Goal: Task Accomplishment & Management: Complete application form

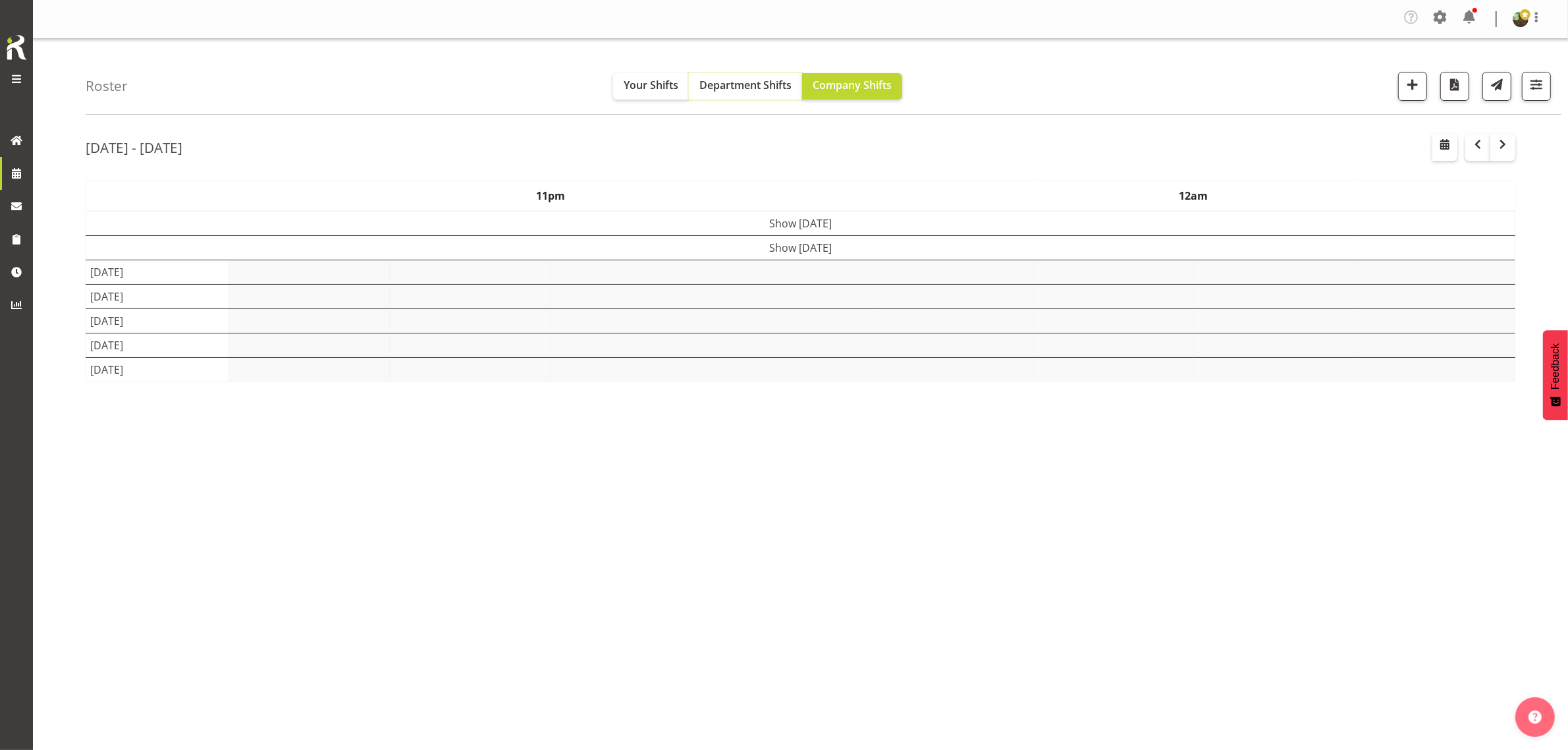
click at [721, 81] on span "Department Shifts" at bounding box center [745, 84] width 92 height 14
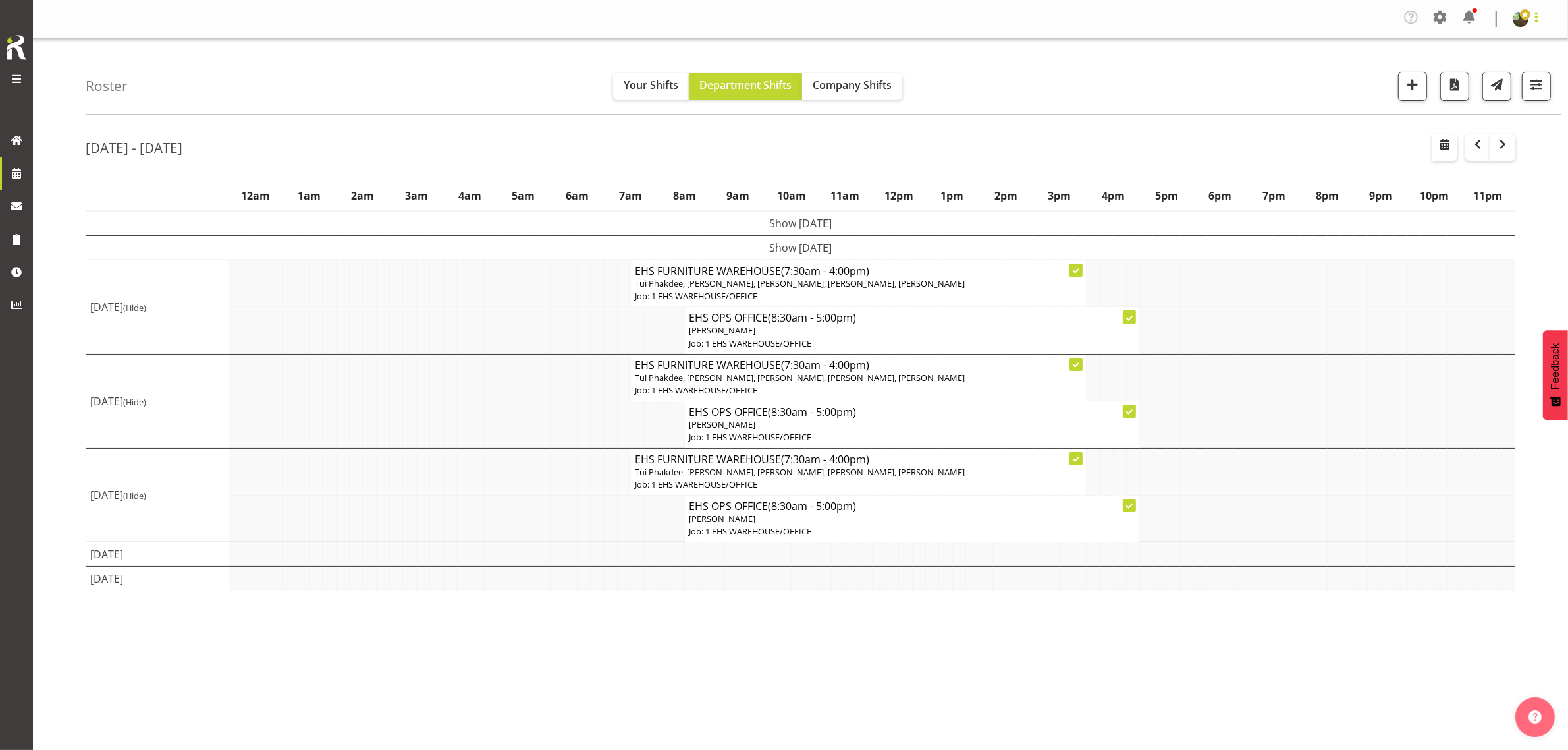
click at [1535, 23] on span at bounding box center [1536, 17] width 16 height 16
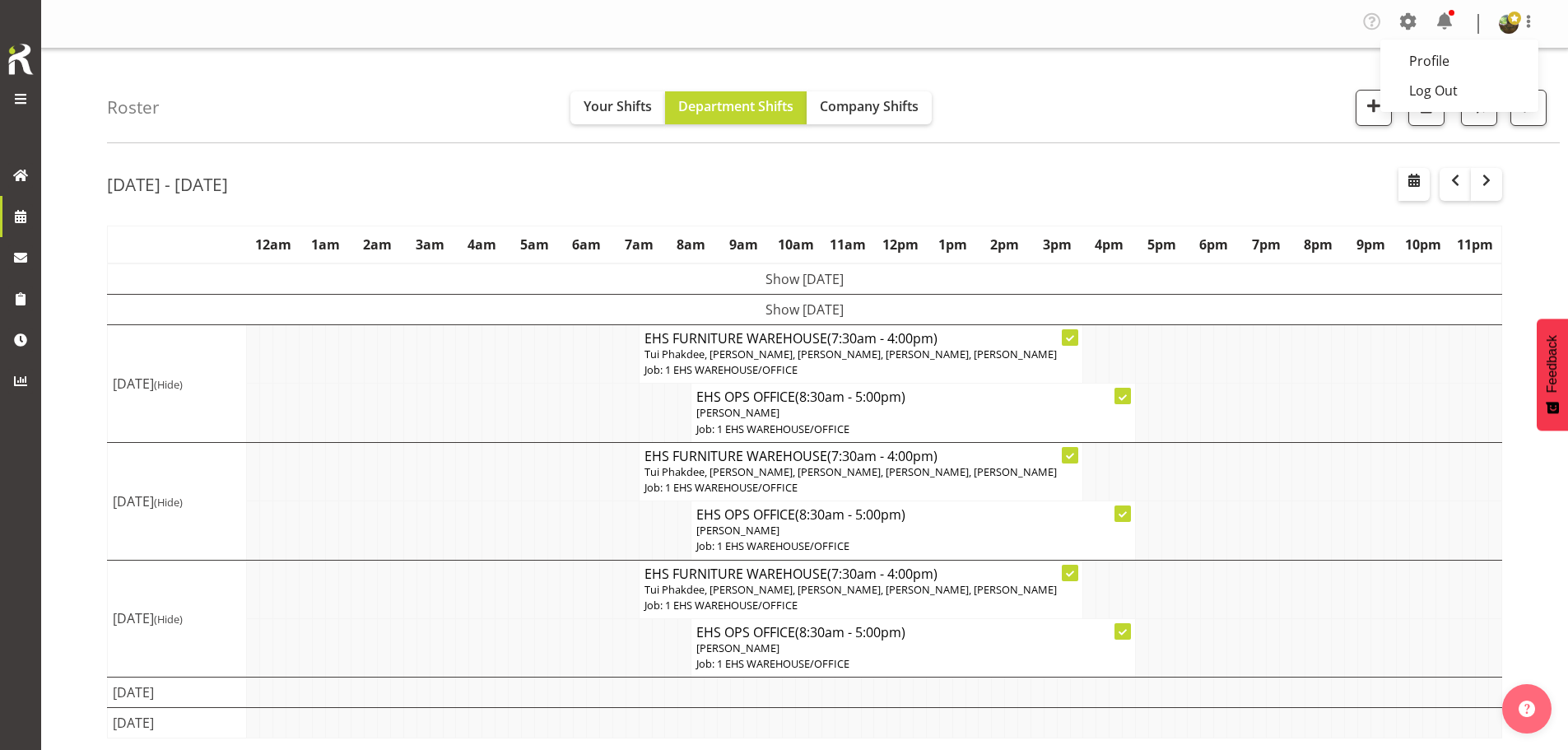
drag, startPoint x: 1687, startPoint y: 3, endPoint x: 1206, endPoint y: 156, distance: 504.7
click at [1207, 156] on div "[DATE] - [DATE] [DATE] - [DATE] [DATE] Day Week Fortnight Month calendar Month …" at bounding box center [837, 485] width 1461 height 659
click at [1221, 49] on div "Roster Your Shifts Department Shifts Company Shifts 1 Locations Clear CARLTON E…" at bounding box center [833, 96] width 1452 height 95
click at [1158, 310] on td "Show [DATE]" at bounding box center [805, 310] width 1394 height 30
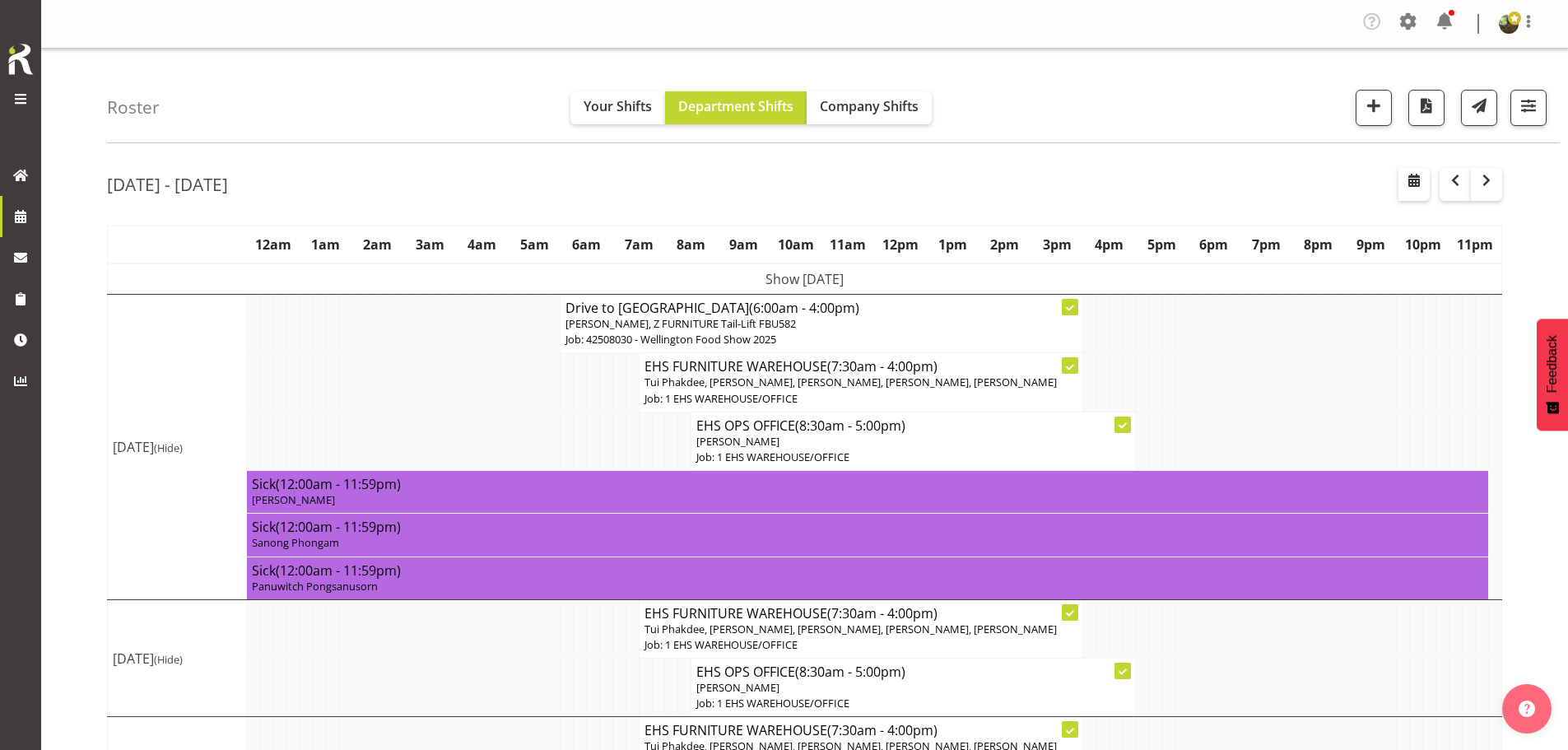
click at [1171, 279] on td "Show [DATE]" at bounding box center [805, 279] width 1394 height 31
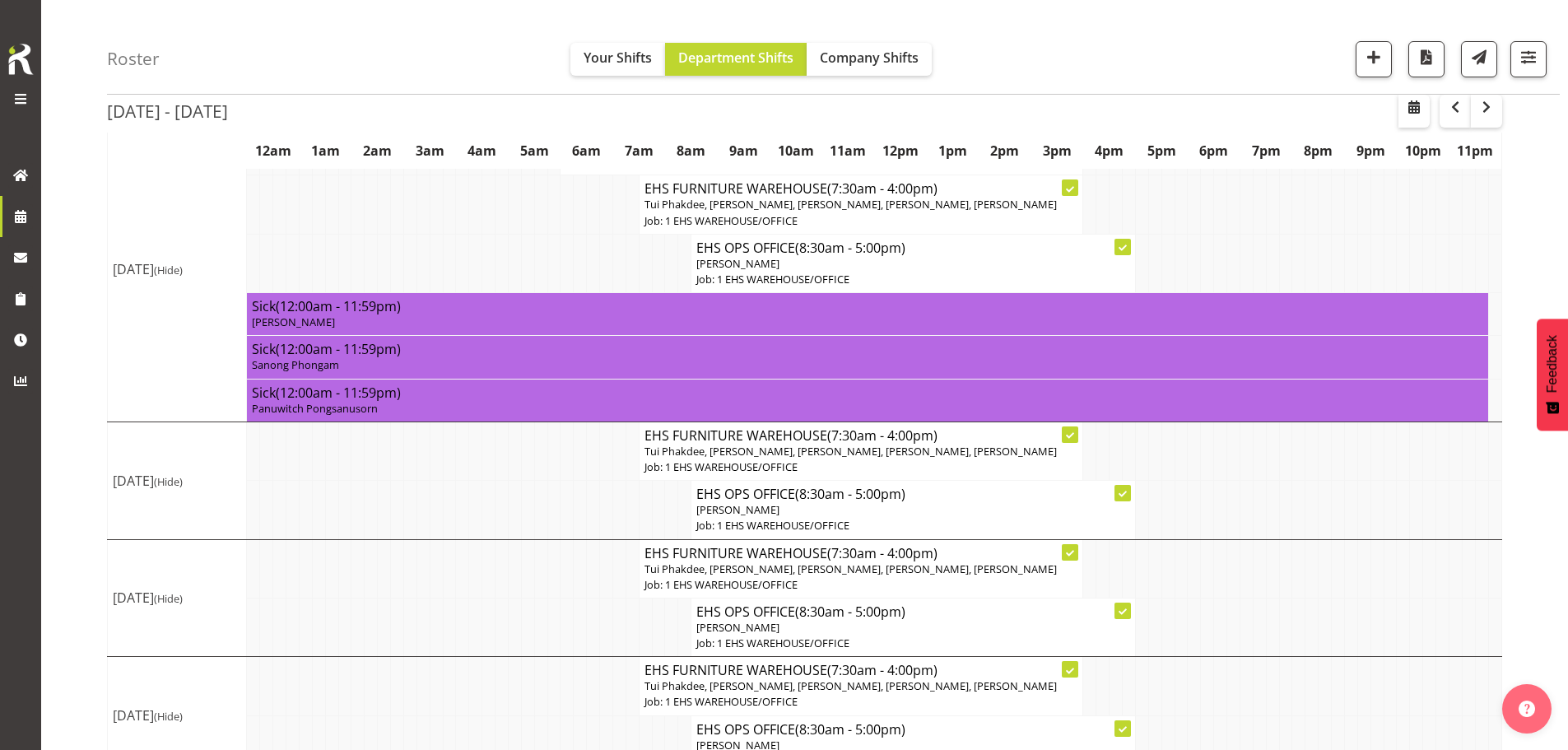
scroll to position [411, 0]
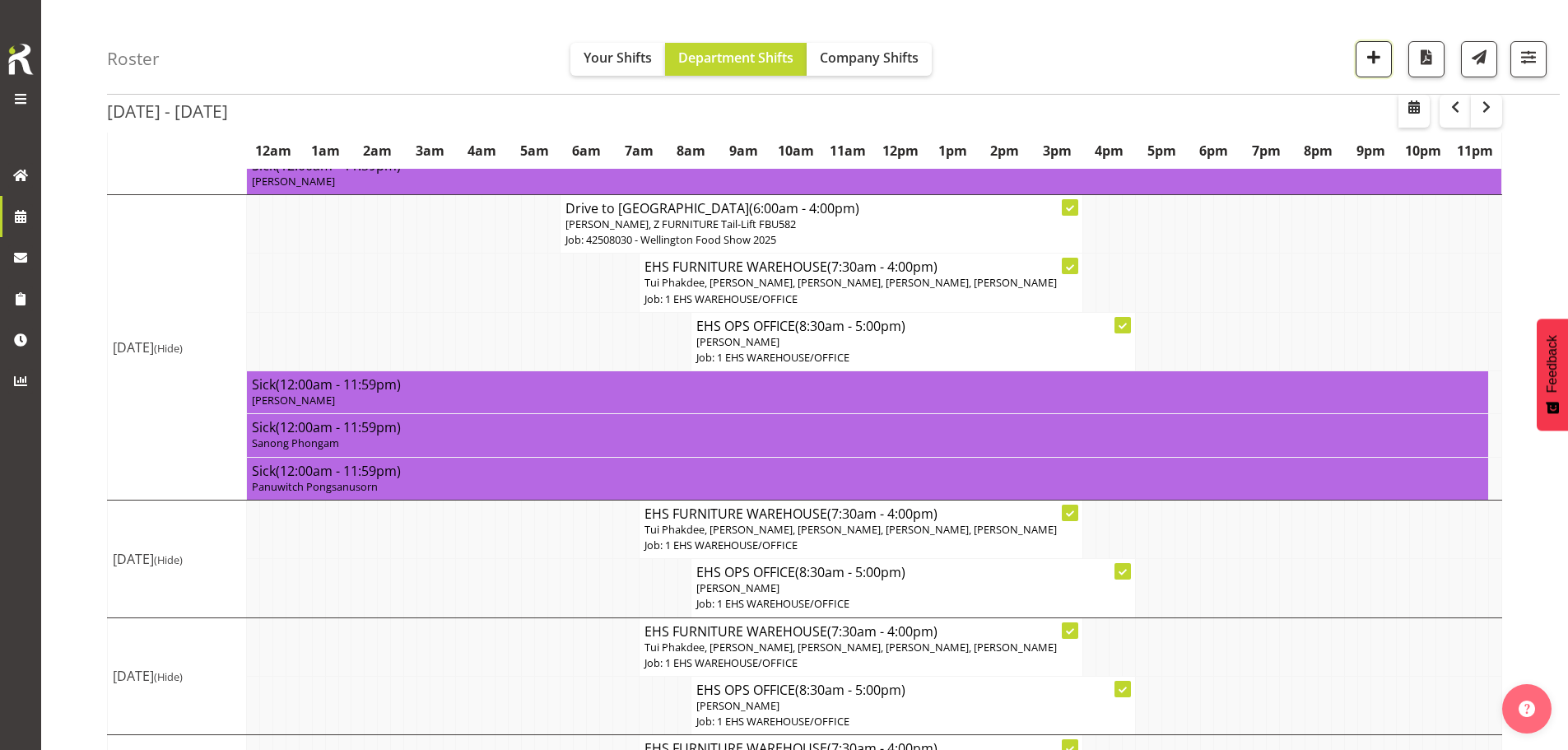
click at [1370, 55] on span "button" at bounding box center [1373, 56] width 22 height 22
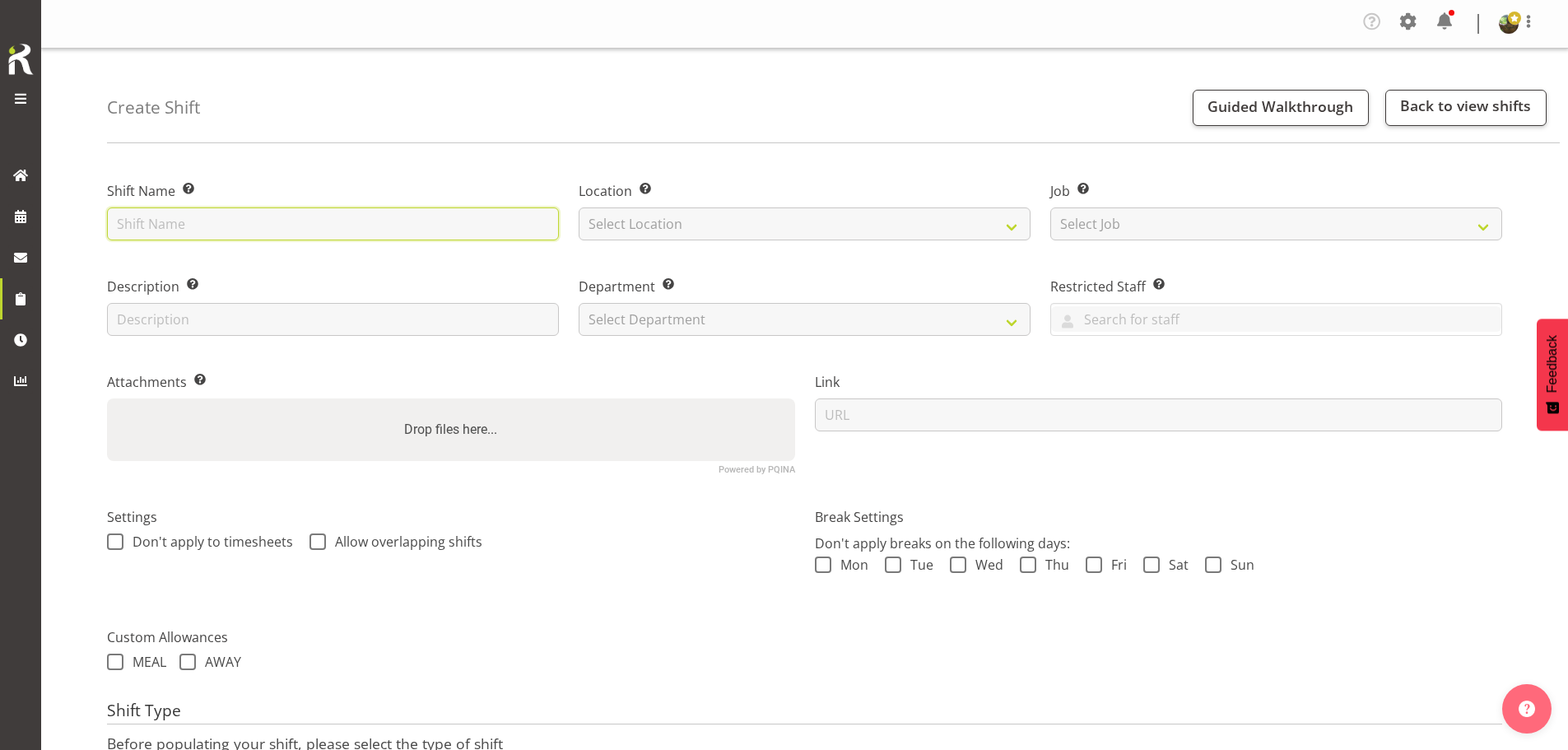
click at [365, 227] on input "text" at bounding box center [333, 223] width 451 height 33
type input "Install - NZOA 2025"
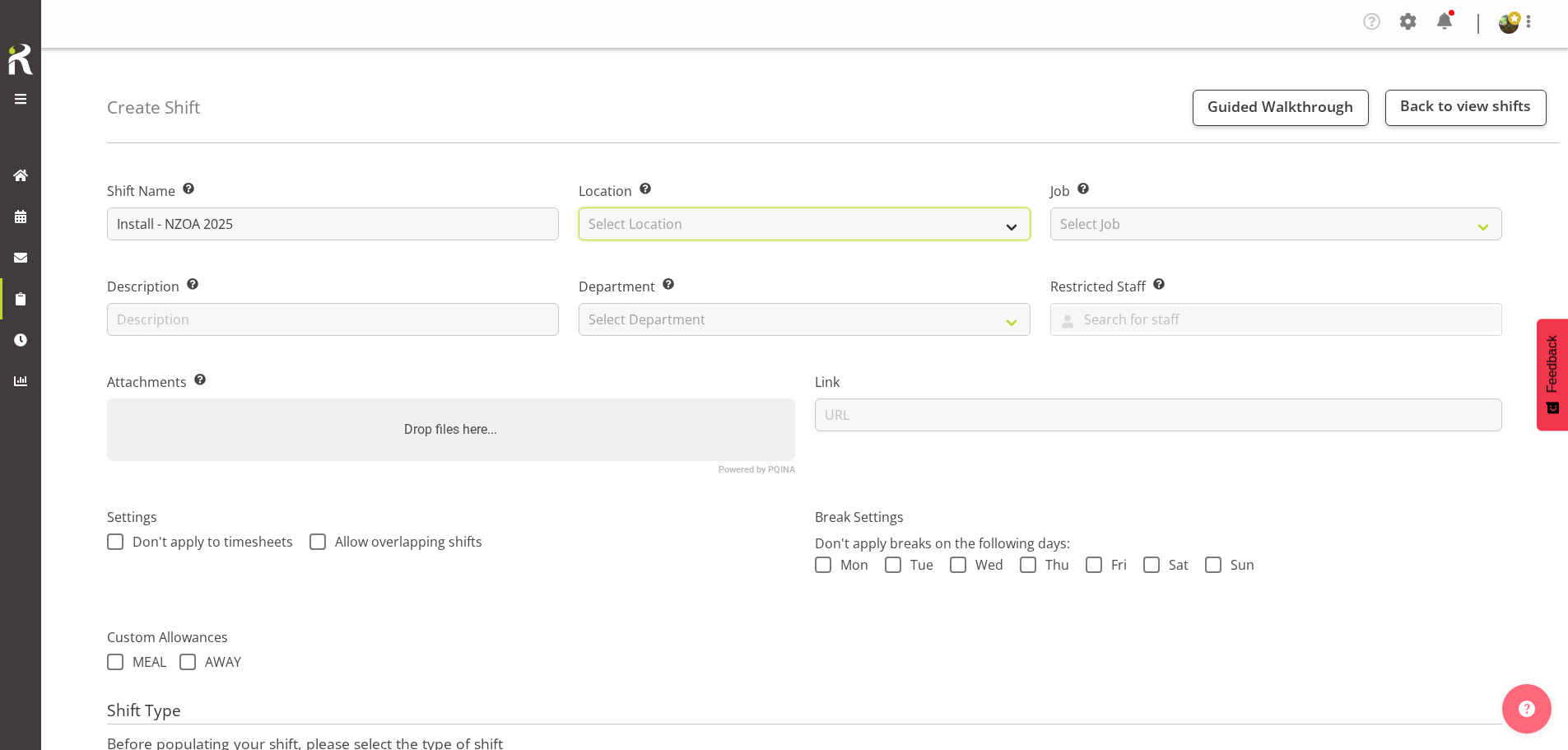
click at [768, 222] on select "Select Location EHS RYMER" at bounding box center [804, 223] width 451 height 33
select select "35"
click at [578, 207] on select "Select Location EHS RYMER" at bounding box center [804, 223] width 451 height 33
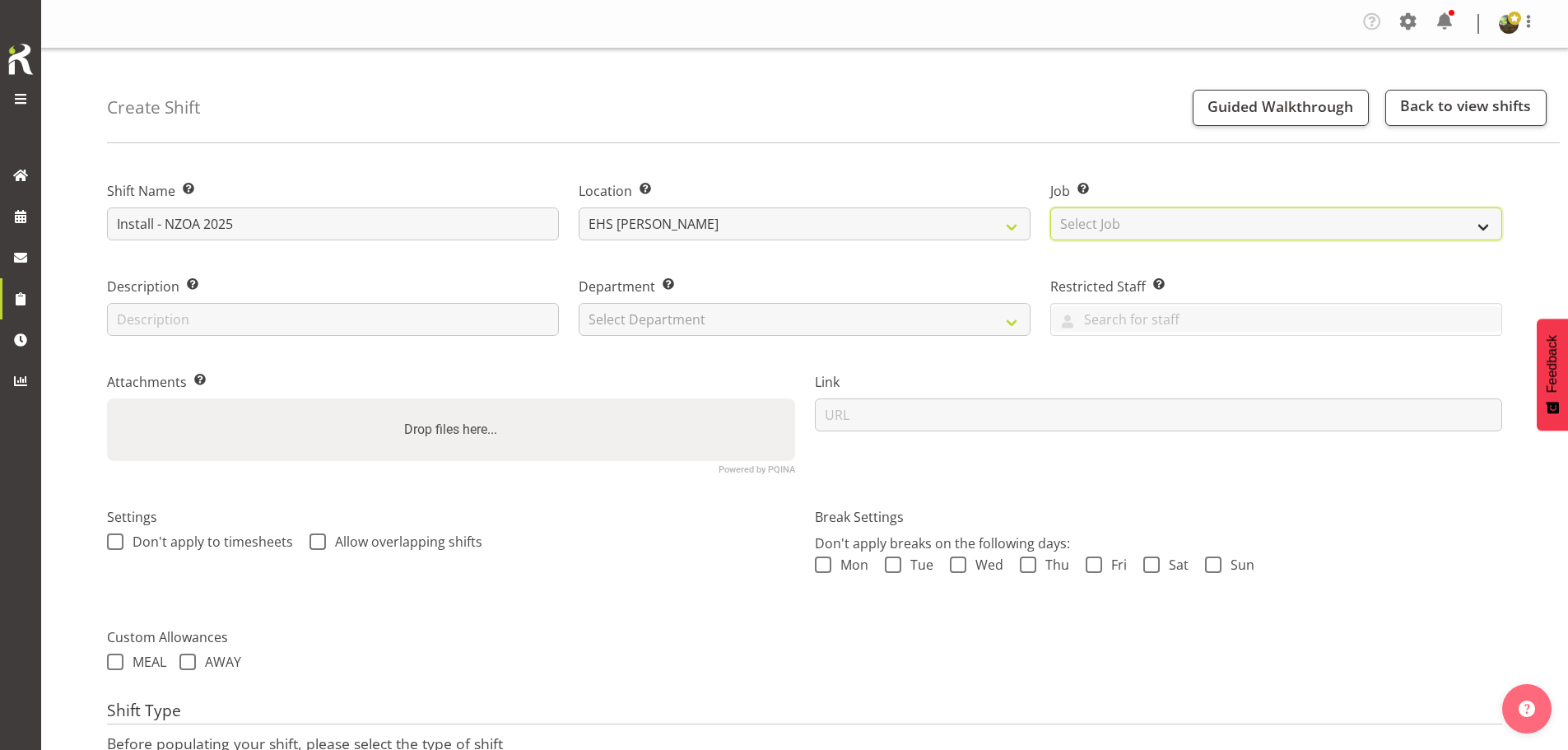
click at [1188, 229] on select "Select Job Create new job 1 Carlton Events 1 Carlton Hamilton 1 Carlton Welling…" at bounding box center [1275, 223] width 451 height 33
click at [1096, 232] on select "Select Job Create new job 1 Carlton Events 1 Carlton Hamilton 1 Carlton Welling…" at bounding box center [1275, 223] width 451 height 33
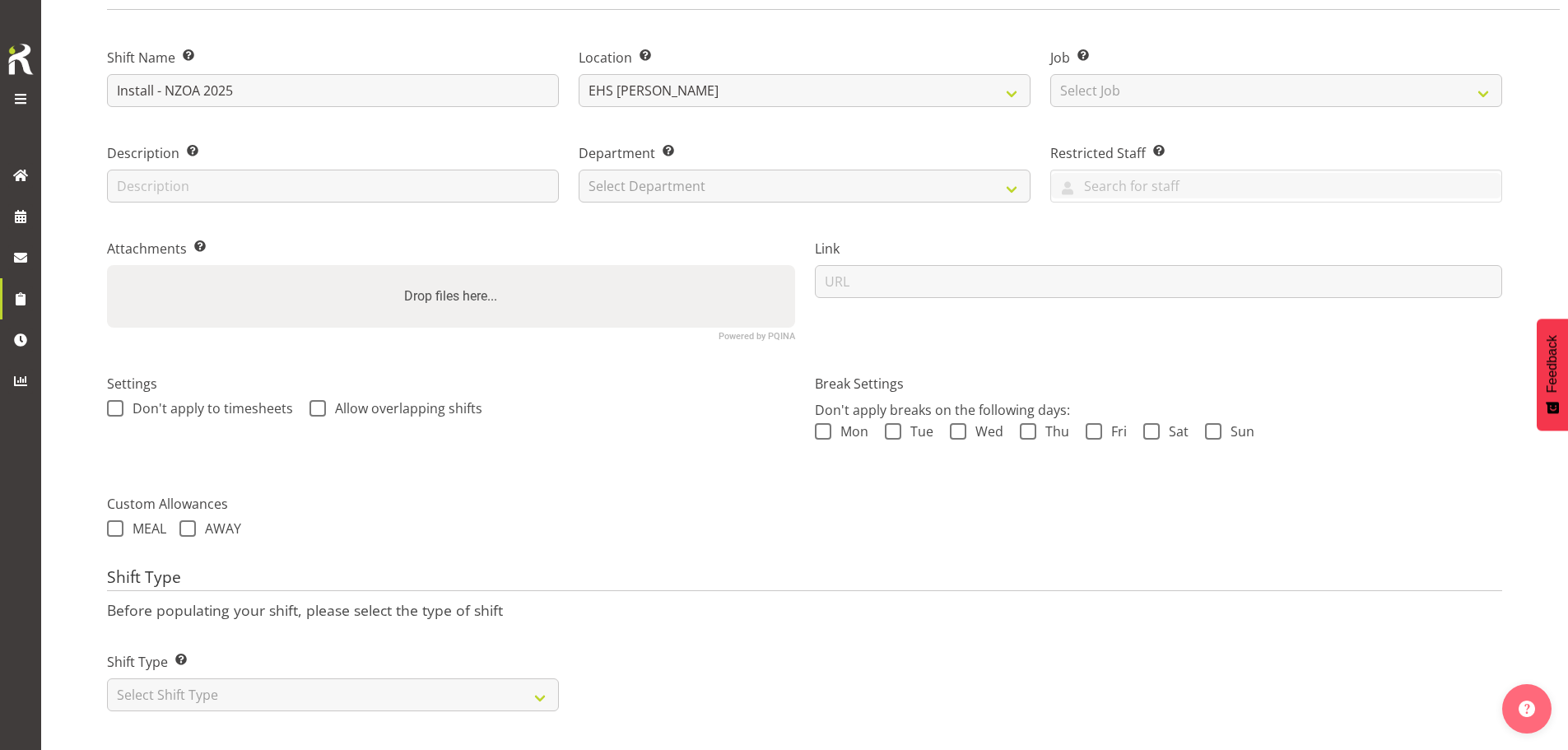
scroll to position [146, 0]
click at [683, 174] on select "Select Department EHS AKL FURNITURE" at bounding box center [804, 185] width 451 height 33
select select "38"
click at [578, 169] on select "Select Department EHS AKL FURNITURE" at bounding box center [804, 185] width 451 height 33
click at [1203, 88] on select "Select Job Create new job 1 Carlton Events 1 Carlton Hamilton 1 Carlton Welling…" at bounding box center [1275, 90] width 451 height 33
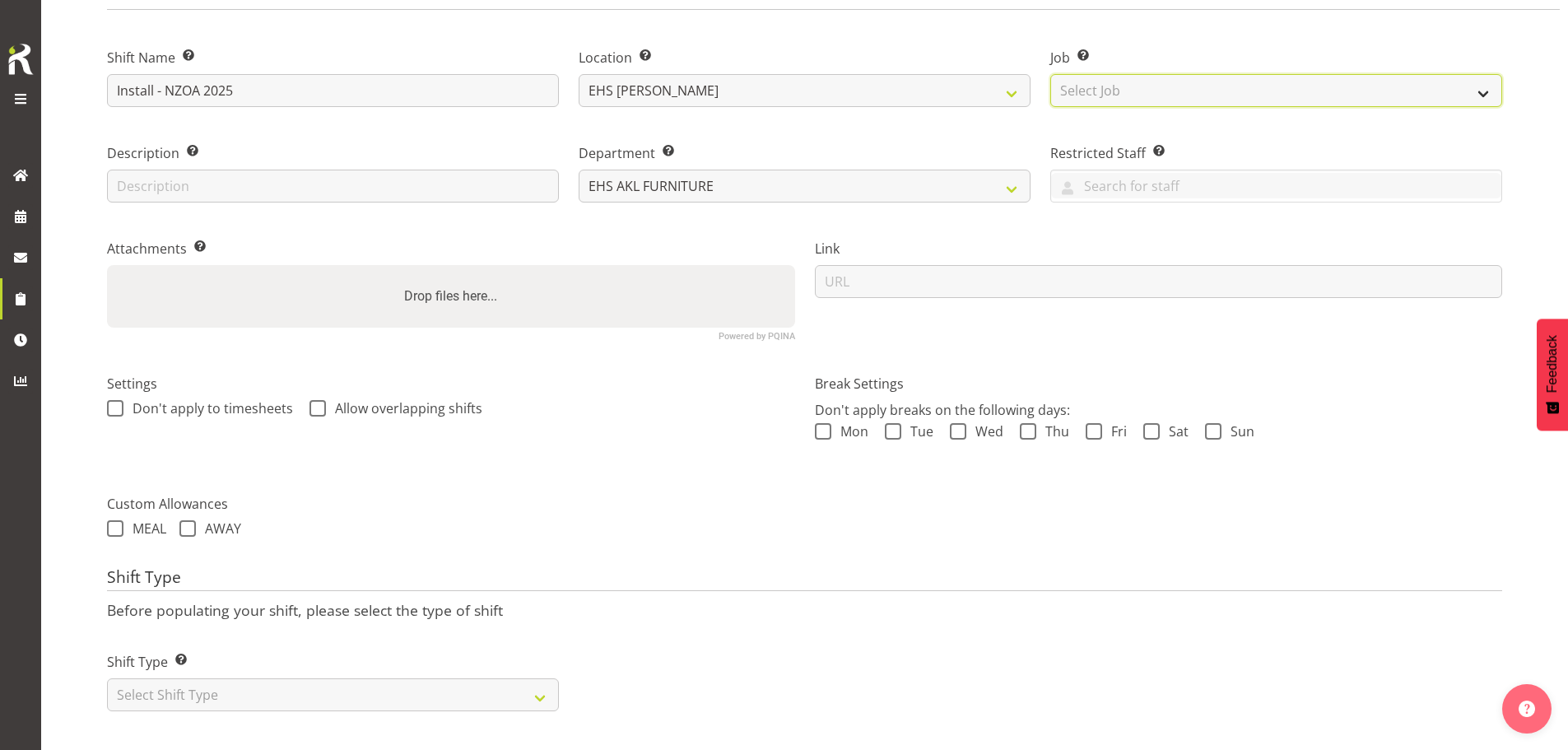
select select "9198"
click at [1050, 74] on select "Select Job Create new job 1 Carlton Events 1 Carlton Hamilton 1 Carlton Welling…" at bounding box center [1275, 90] width 451 height 33
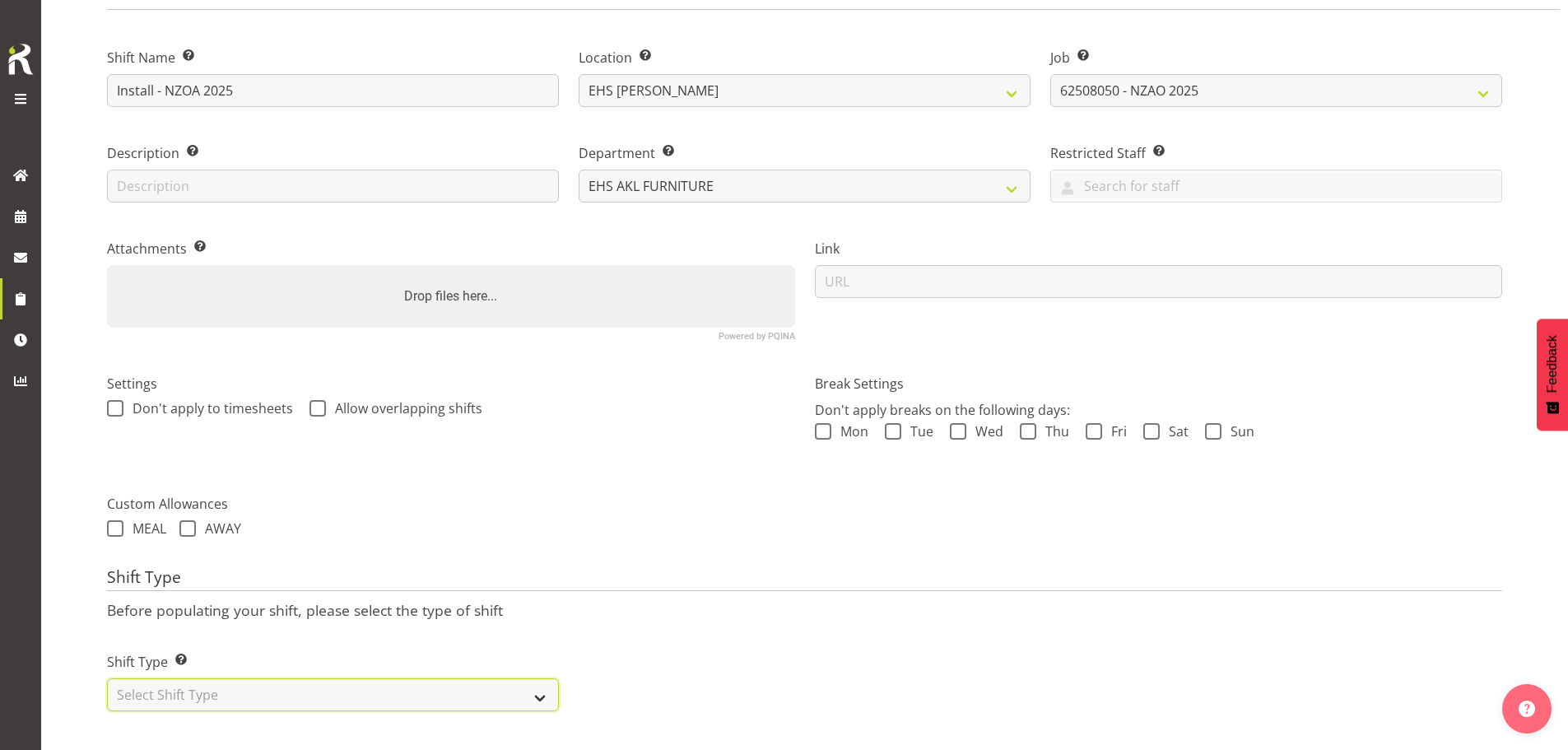
drag, startPoint x: 325, startPoint y: 678, endPoint x: 322, endPoint y: 667, distance: 11.4
click at [325, 678] on select "Select Shift Type One Off Shift Recurring Shift Rotating Shift" at bounding box center [333, 694] width 451 height 33
select select "one_off"
click at [107, 678] on select "Select Shift Type One Off Shift Recurring Shift Rotating Shift" at bounding box center [333, 694] width 451 height 33
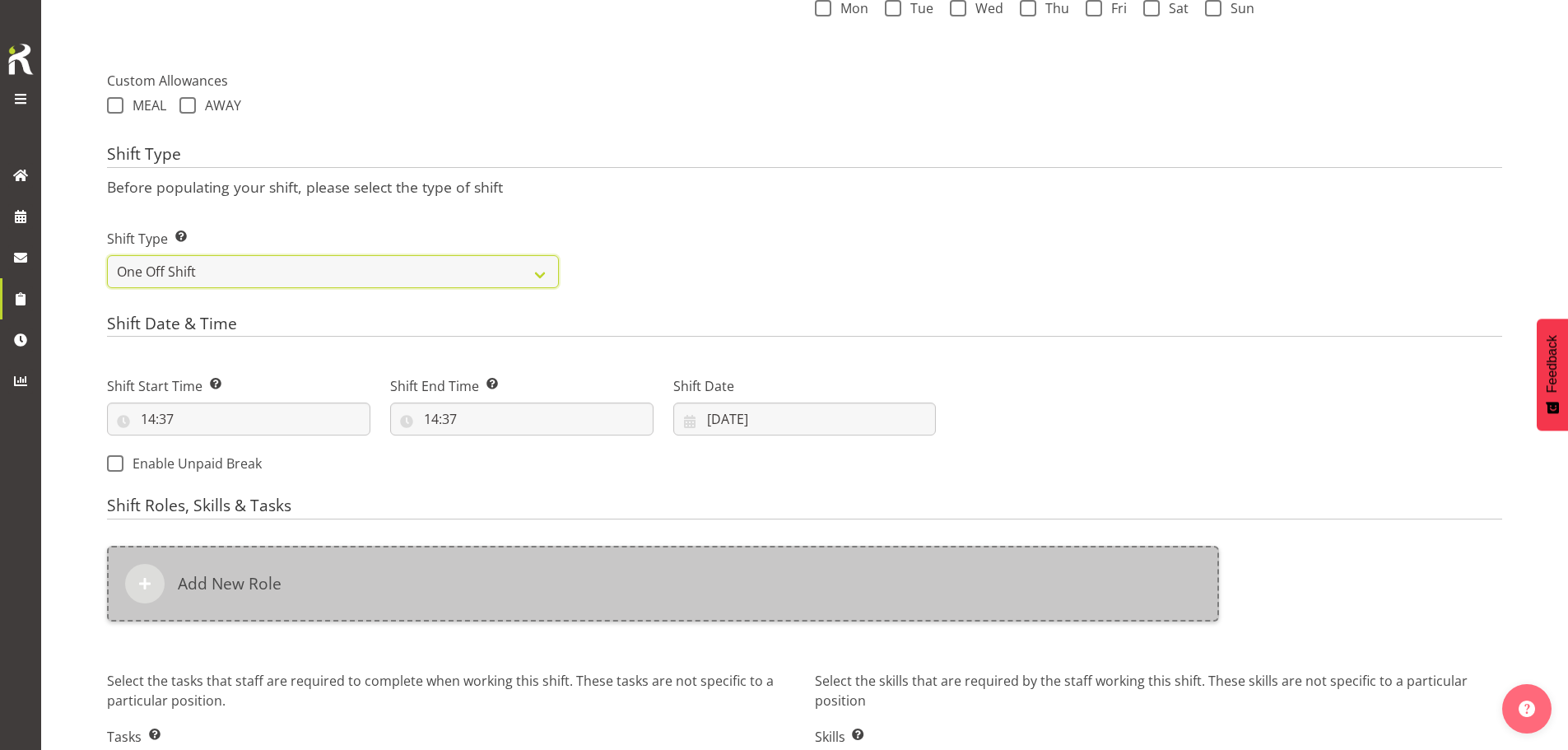
scroll to position [557, 0]
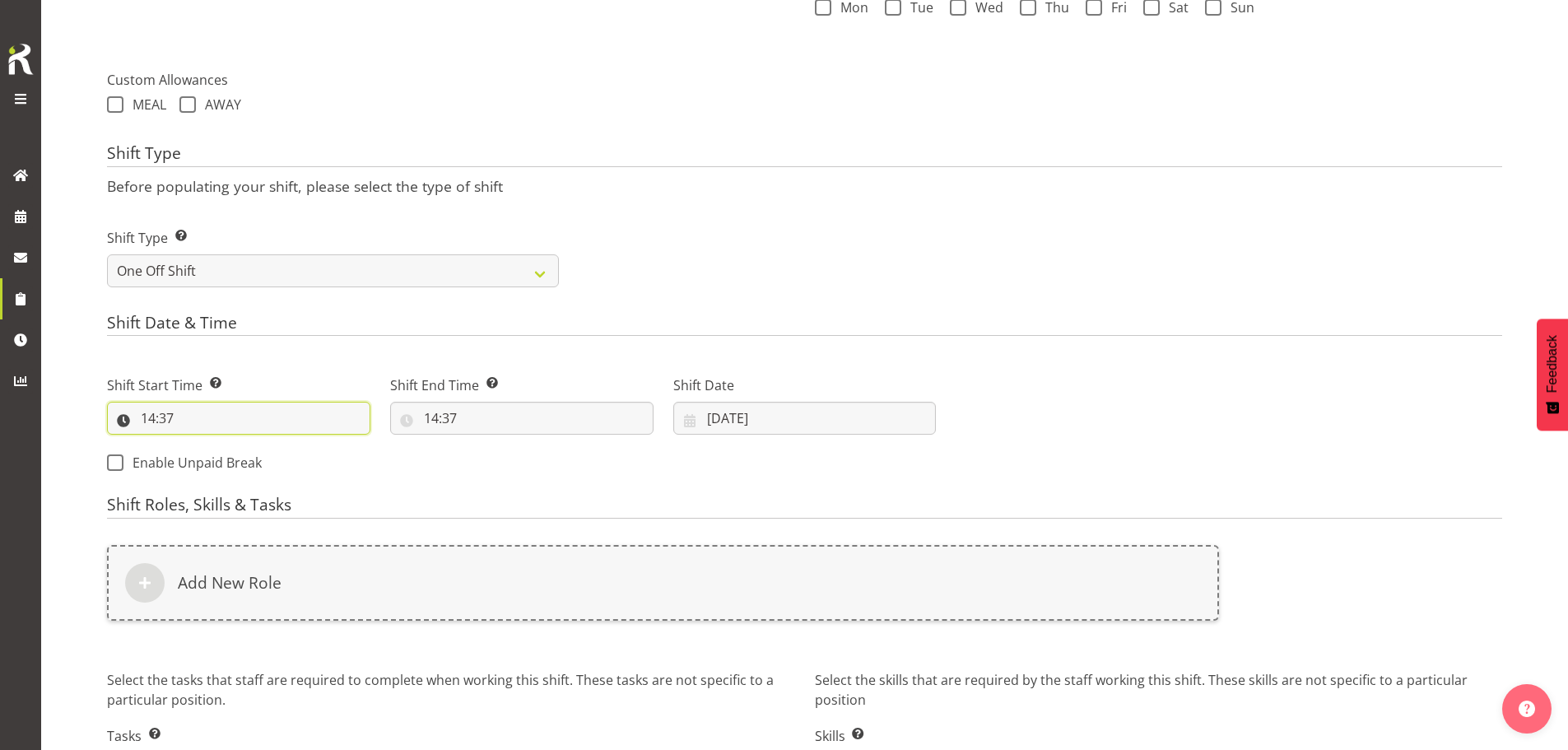
click at [157, 421] on input "14:37" at bounding box center [239, 418] width 263 height 33
click at [214, 460] on select "00 01 02 03 04 05 06 07 08 09 10 11 12 13 14 15 16 17 18 19 20 21 22 23" at bounding box center [218, 460] width 37 height 33
select select "9"
click at [200, 444] on select "00 01 02 03 04 05 06 07 08 09 10 11 12 13 14 15 16 17 18 19 20 21 22 23" at bounding box center [218, 460] width 37 height 33
type input "09:37"
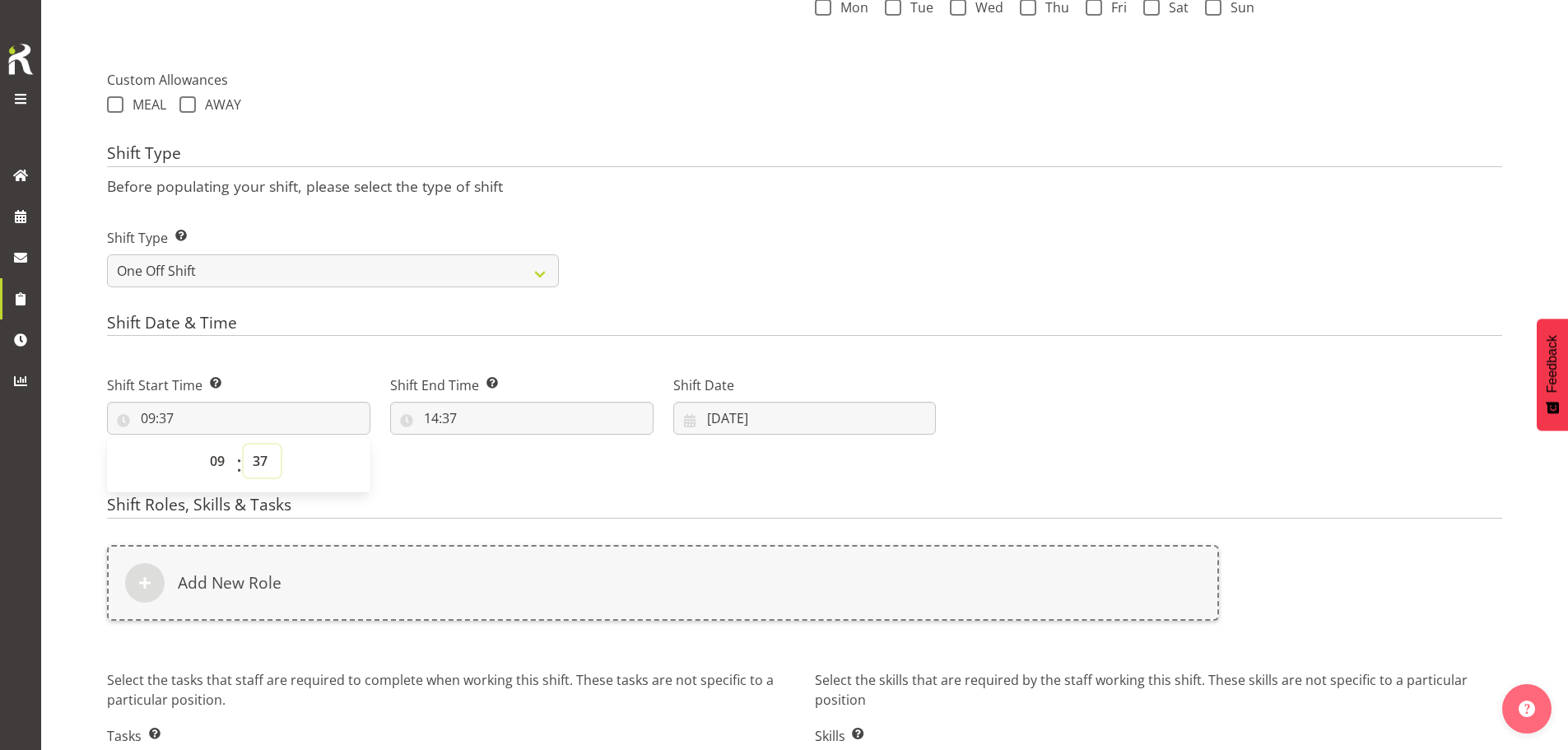
click at [261, 457] on select "00 01 02 03 04 05 06 07 08 09 10 11 12 13 14 15 16 17 18 19 20 21 22 23 24 25 2…" at bounding box center [261, 460] width 37 height 33
select select "0"
click at [244, 444] on select "00 01 02 03 04 05 06 07 08 09 10 11 12 13 14 15 16 17 18 19 20 21 22 23 24 25 2…" at bounding box center [261, 460] width 37 height 33
type input "09:00"
click at [441, 417] on input "14:37" at bounding box center [522, 418] width 263 height 33
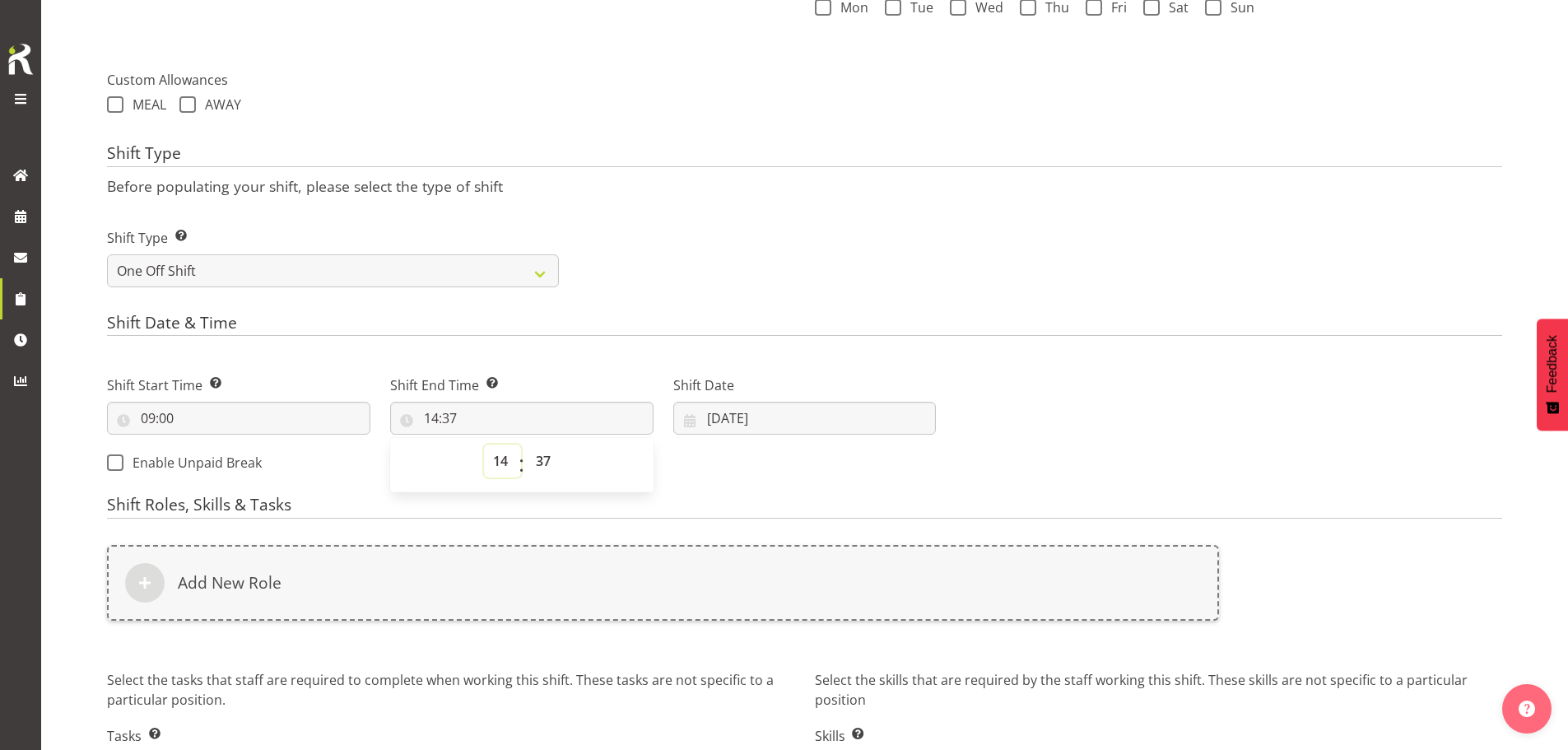
click at [512, 464] on select "00 01 02 03 04 05 06 07 08 09 10 11 12 13 14 15 16 17 18 19 20 21 22 23" at bounding box center [501, 460] width 37 height 33
select select "10"
click at [483, 444] on select "00 01 02 03 04 05 06 07 08 09 10 11 12 13 14 15 16 17 18 19 20 21 22 23" at bounding box center [501, 460] width 37 height 33
type input "10:37"
click at [543, 452] on select "00 01 02 03 04 05 06 07 08 09 10 11 12 13 14 15 16 17 18 19 20 21 22 23 24 25 2…" at bounding box center [545, 460] width 37 height 33
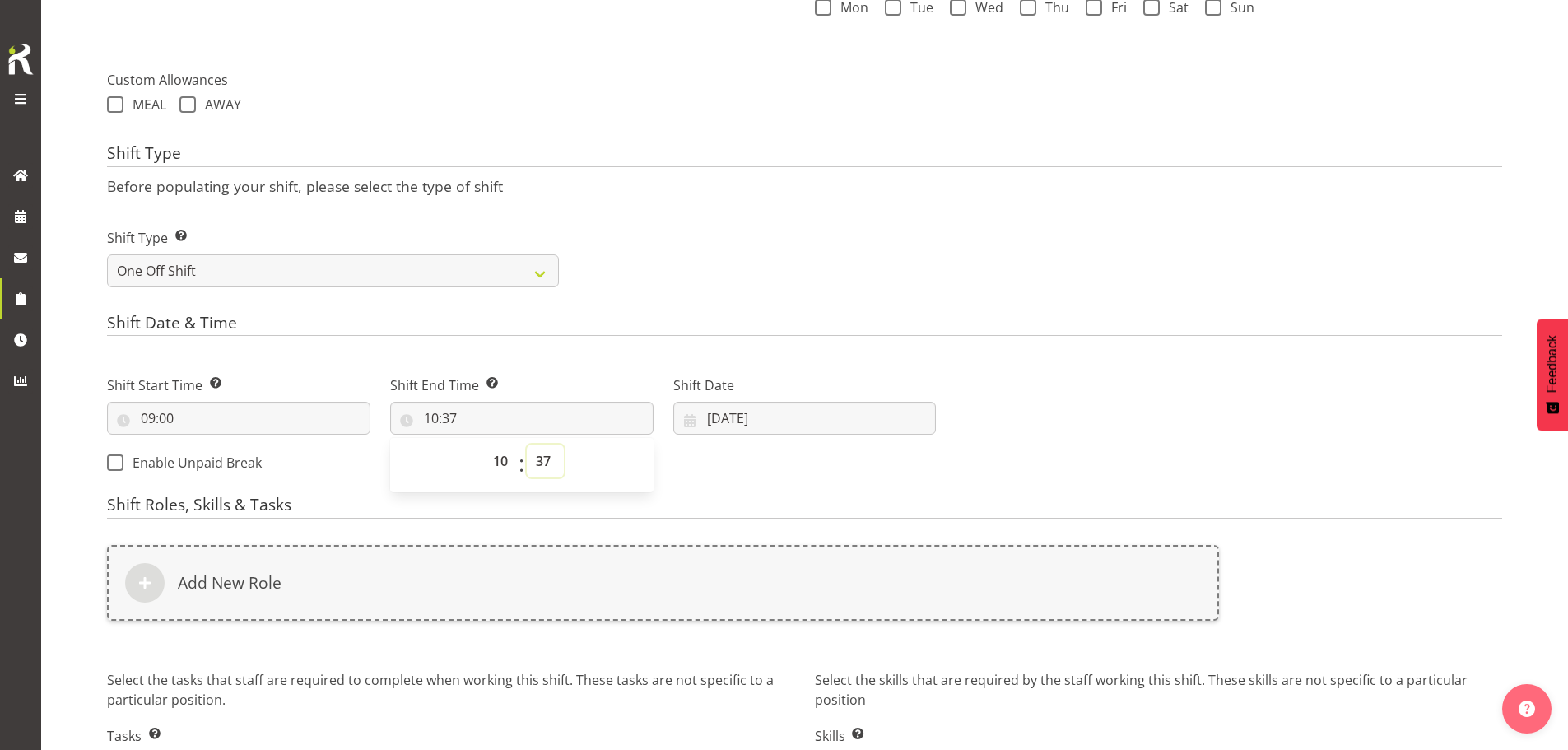
select select "0"
click at [527, 444] on select "00 01 02 03 04 05 06 07 08 09 10 11 12 13 14 15 16 17 18 19 20 21 22 23 24 25 2…" at bounding box center [545, 460] width 37 height 33
type input "10:00"
click at [502, 458] on select "00 01 02 03 04 05 06 07 08 09 10 11 12 13 14 15 16 17 18 19 20 21 22 23" at bounding box center [501, 460] width 37 height 33
select select "11"
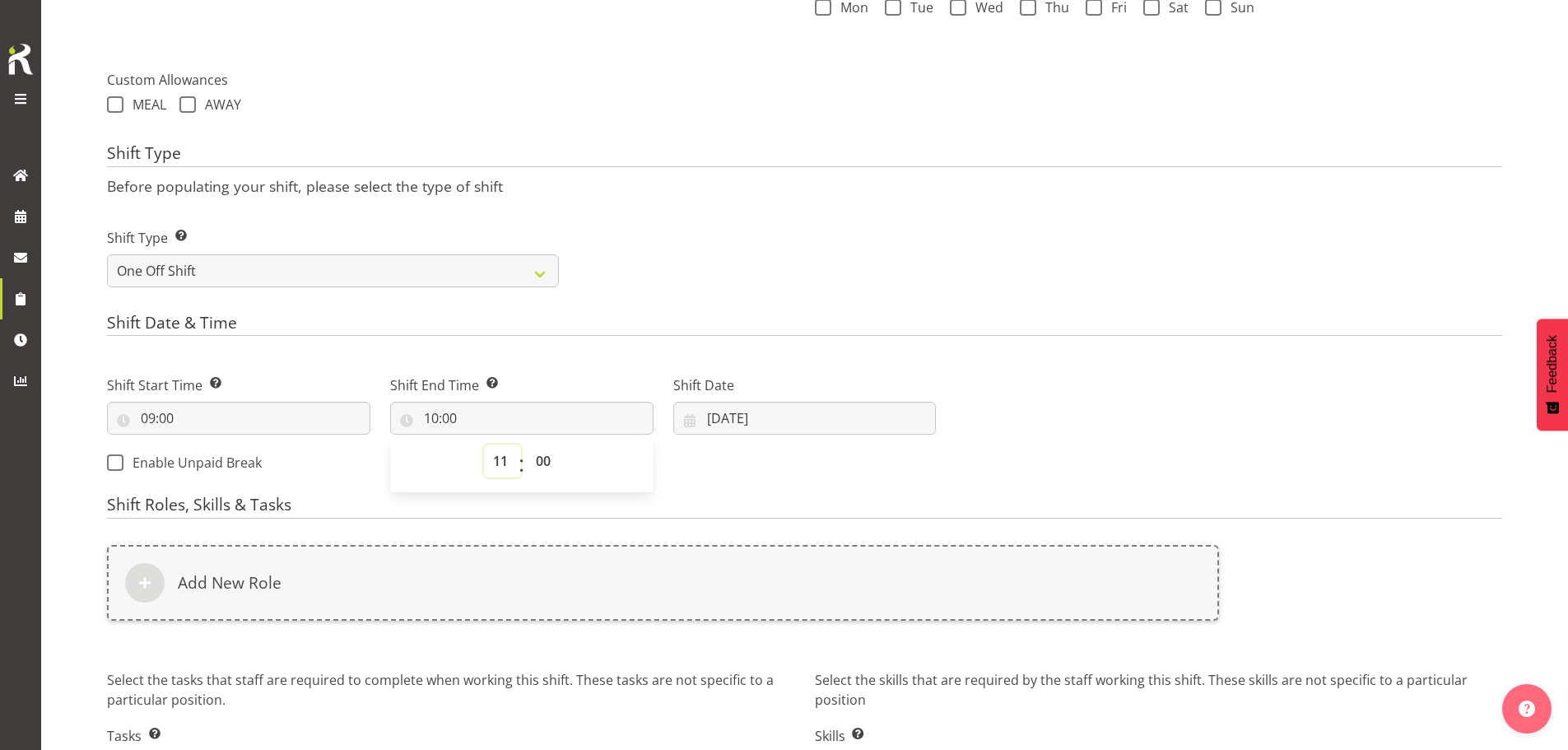
click at [483, 444] on select "00 01 02 03 04 05 06 07 08 09 10 11 12 13 14 15 16 17 18 19 20 21 22 23" at bounding box center [501, 460] width 37 height 33
type input "11:00"
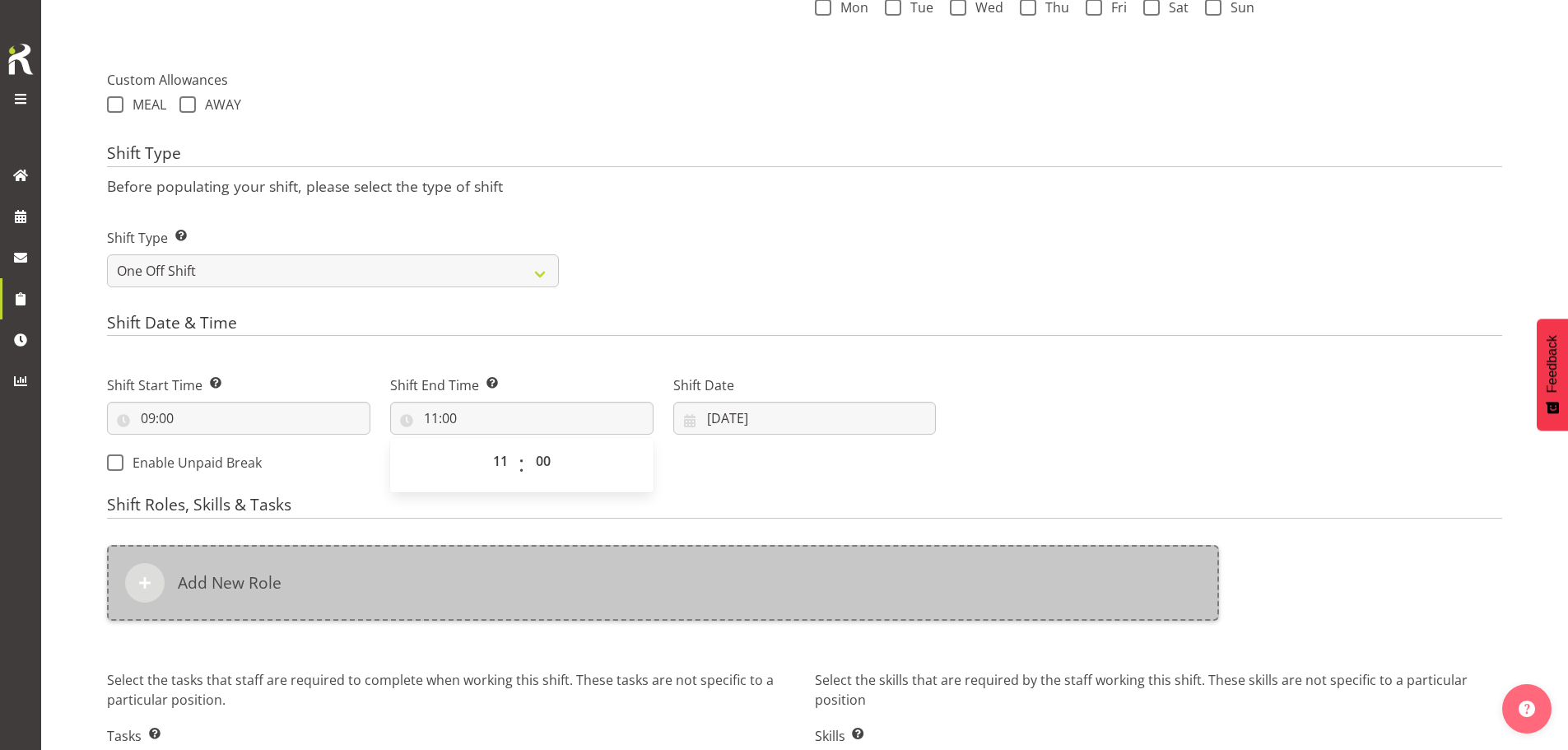
click at [662, 582] on div "Add New Role" at bounding box center [663, 582] width 1112 height 75
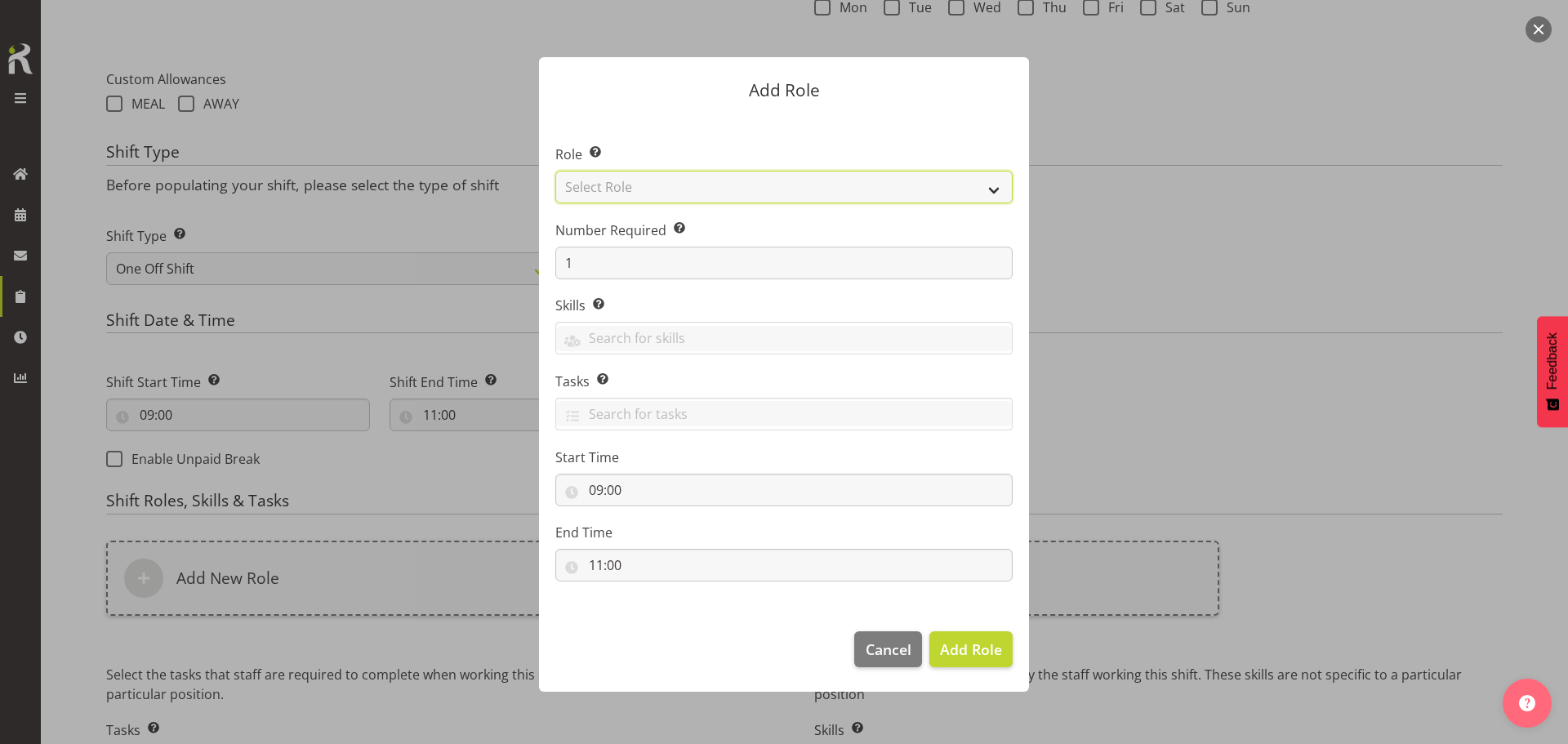
click at [679, 194] on select "Select Role ACCOUNT MANAGER ACCOUNT MANAGER DW ACCOUNTS AKL DIANNA VEHICLES AKL…" at bounding box center [784, 187] width 457 height 33
select select "189"
click at [555, 171] on select "Select Role ACCOUNT MANAGER ACCOUNT MANAGER DW ACCOUNTS AKL DIANNA VEHICLES AKL…" at bounding box center [784, 187] width 457 height 33
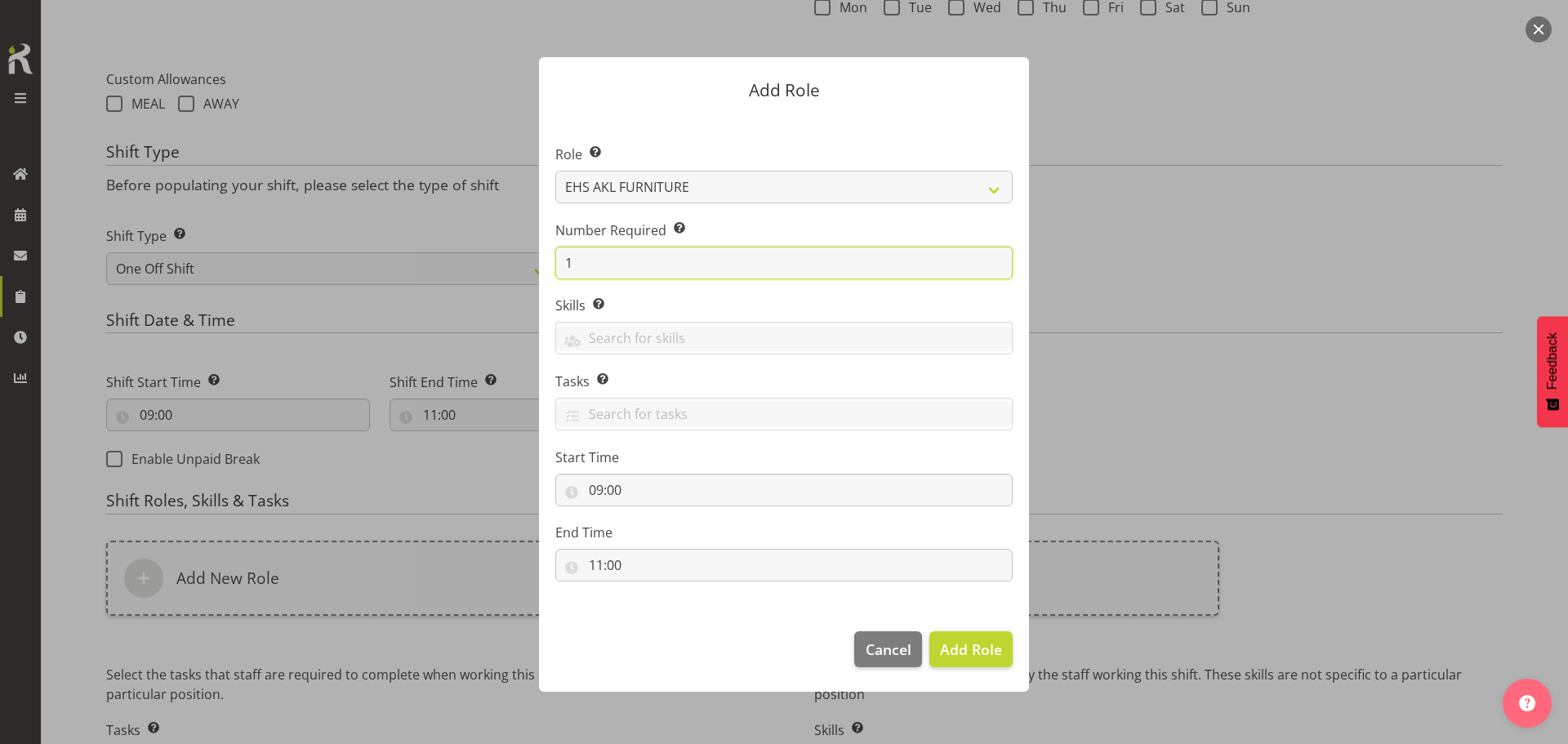
click at [667, 262] on input "1" at bounding box center [784, 262] width 457 height 33
type input "2"
click at [910, 631] on button "Add 2 Roles" at bounding box center [961, 649] width 103 height 35
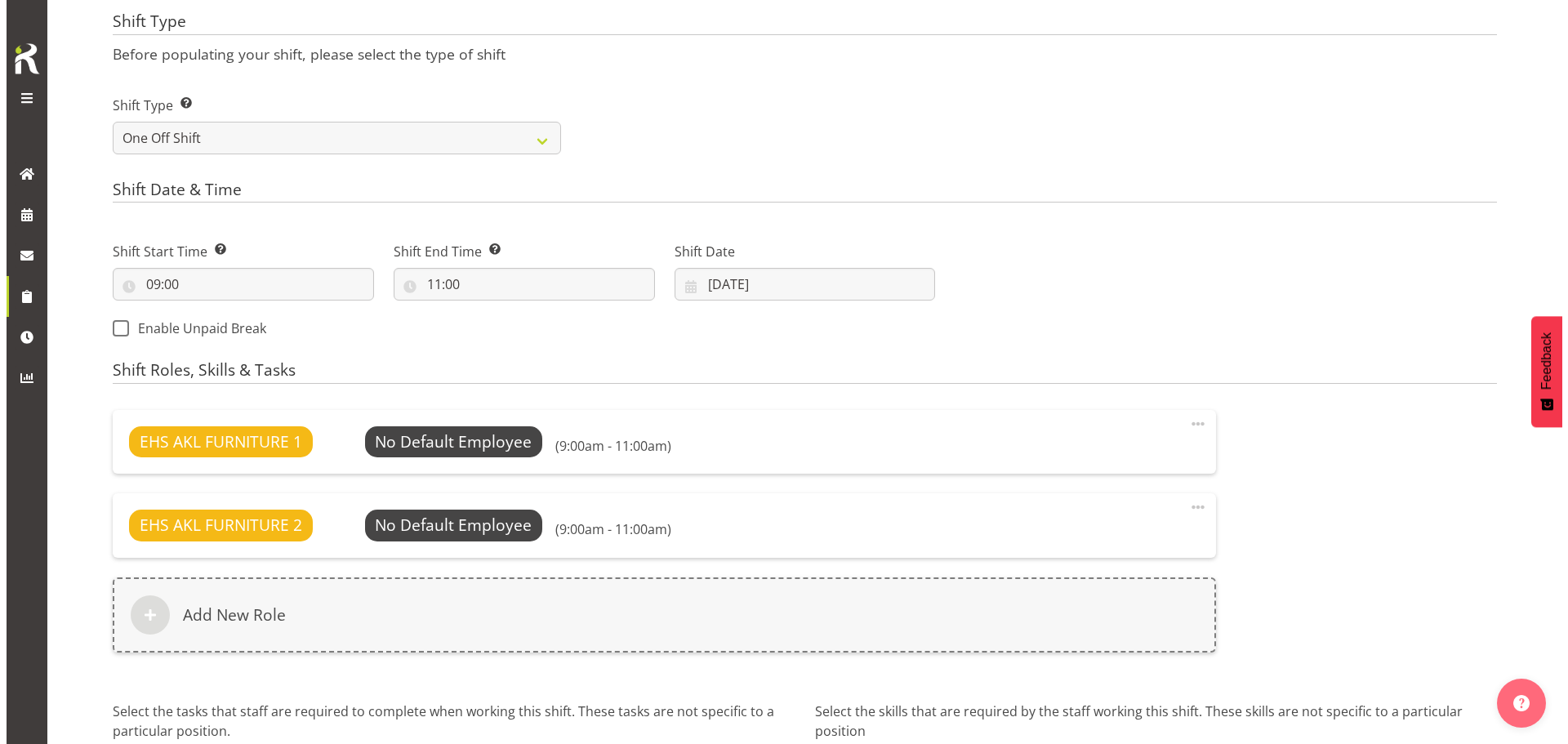
scroll to position [835, 0]
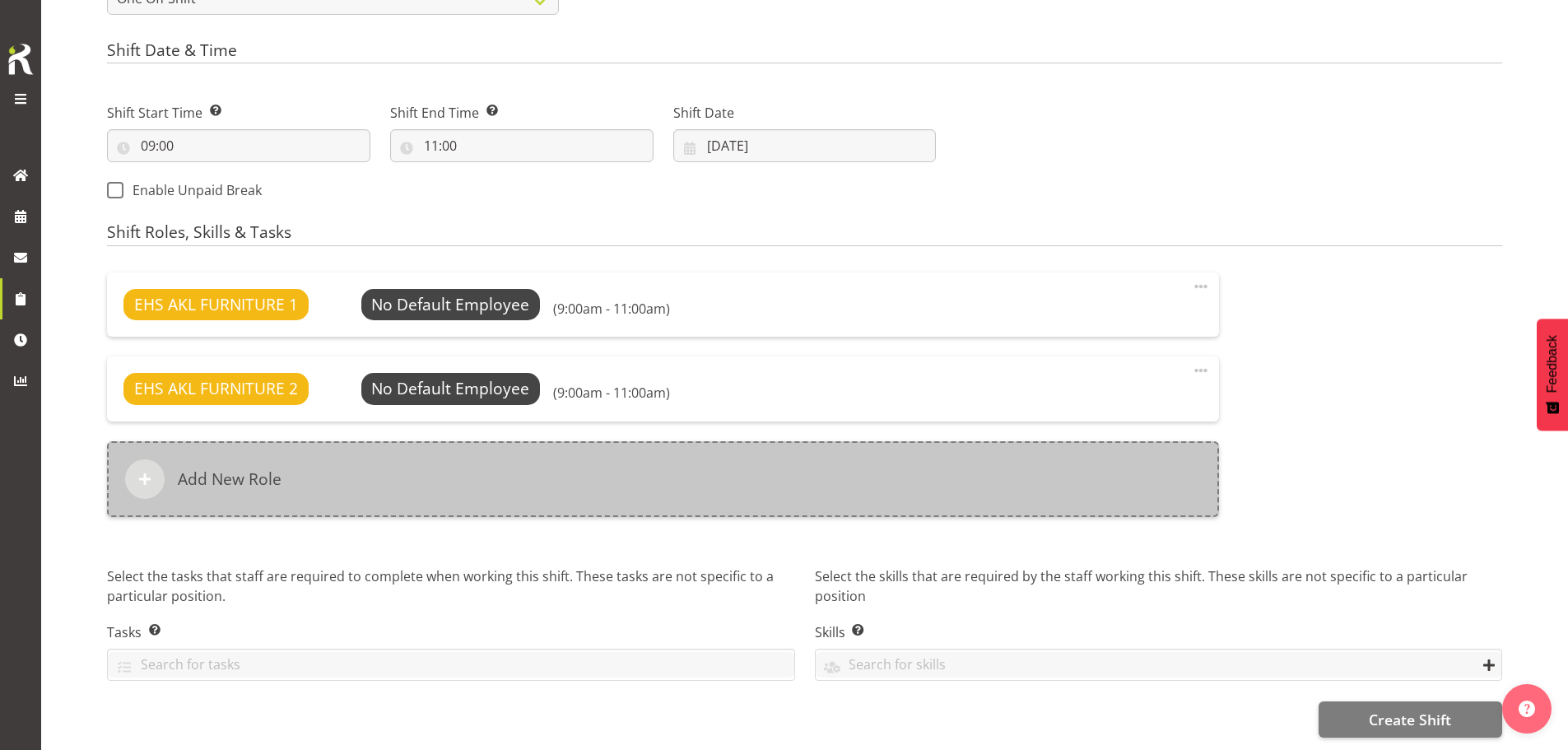
click at [555, 469] on div "Add New Role" at bounding box center [663, 479] width 1112 height 75
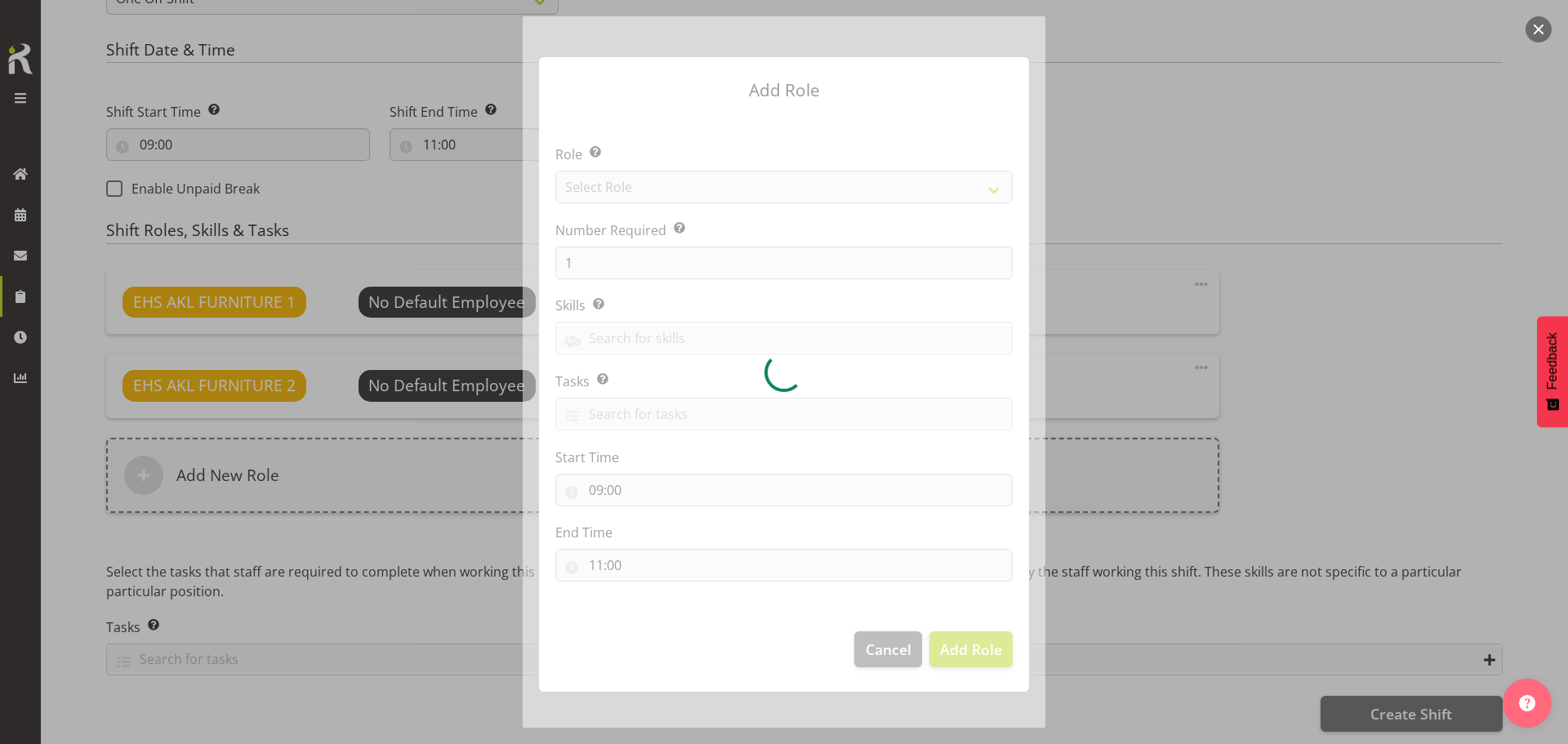
click at [815, 189] on div at bounding box center [784, 372] width 523 height 711
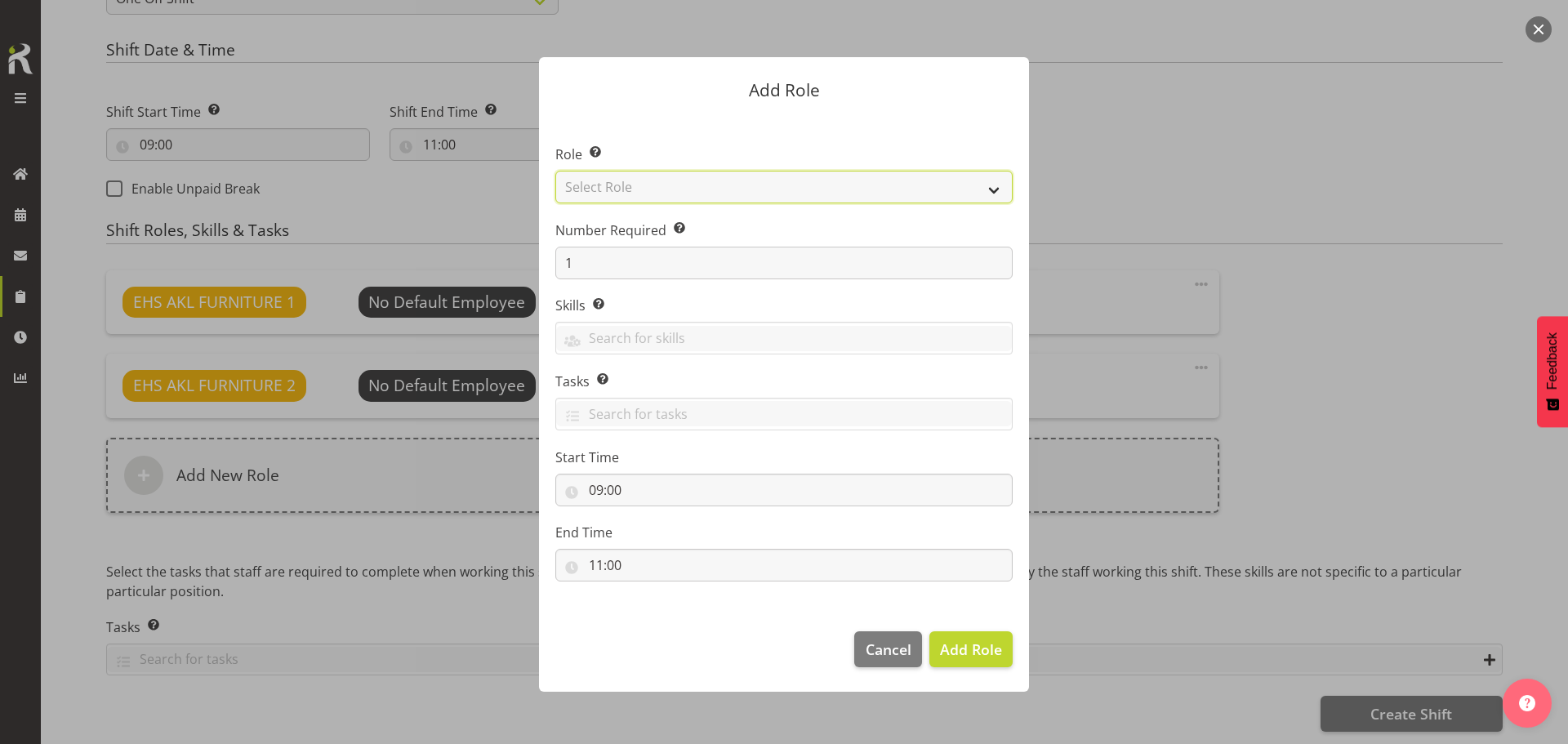
click at [810, 190] on select "Select Role ACCOUNT MANAGER ACCOUNT MANAGER DW ACCOUNTS AKL DIANNA VEHICLES AKL…" at bounding box center [784, 187] width 457 height 33
select select "198"
click at [555, 171] on select "Select Role ACCOUNT MANAGER ACCOUNT MANAGER DW ACCOUNTS AKL DIANNA VEHICLES AKL…" at bounding box center [784, 187] width 457 height 33
click at [974, 660] on span "Add Role" at bounding box center [971, 649] width 62 height 21
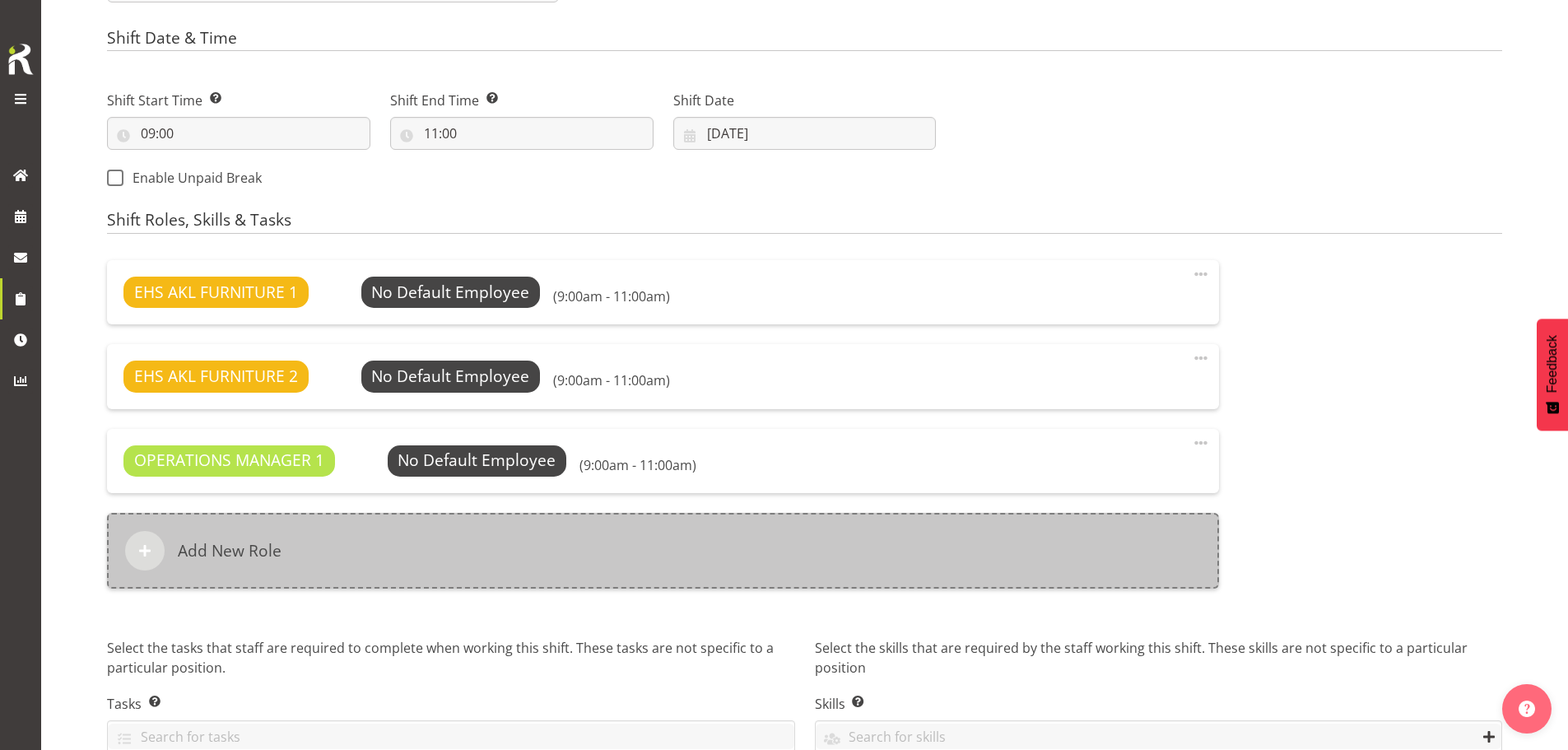
click at [694, 560] on div "Add New Role" at bounding box center [663, 551] width 1112 height 75
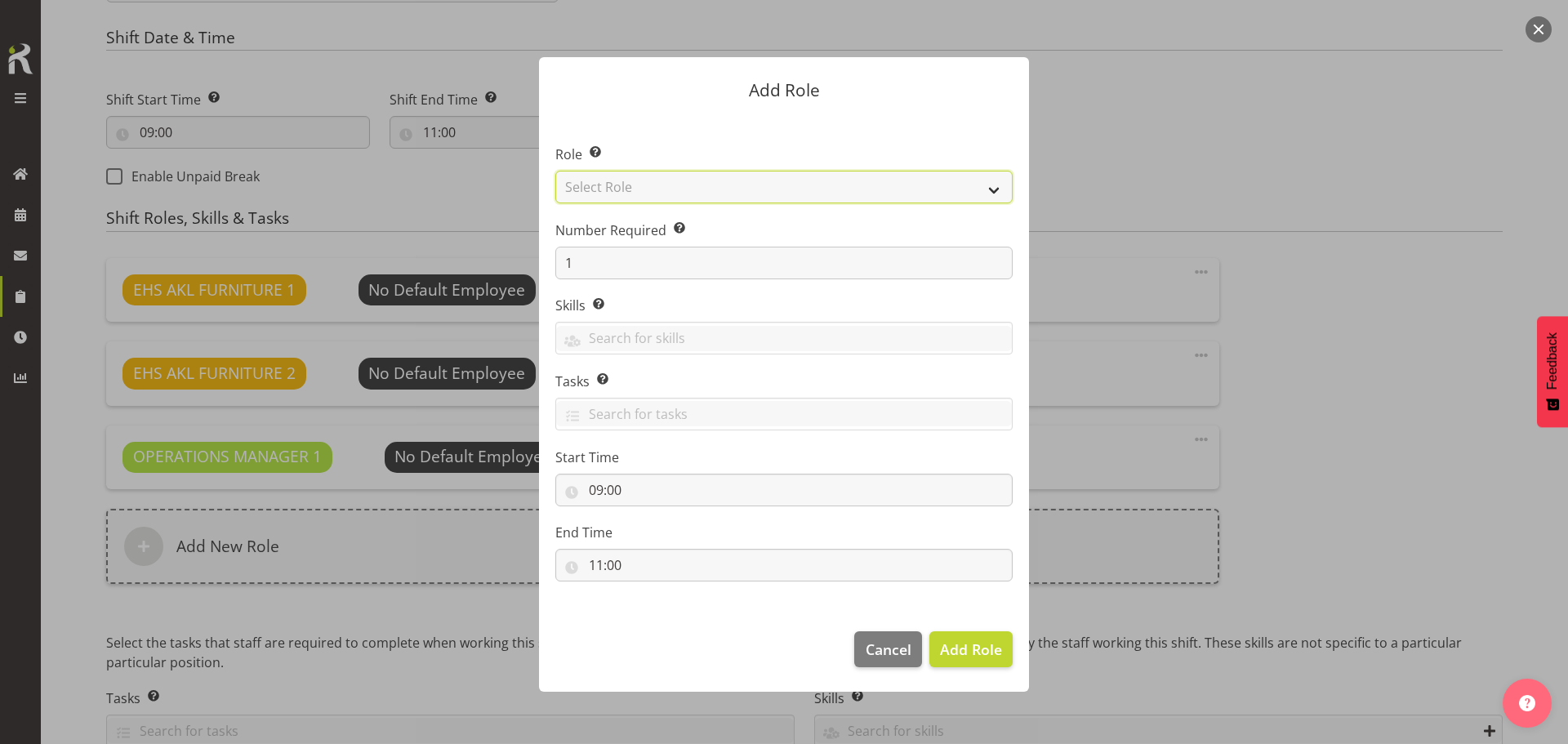
click at [794, 192] on select "Select Role ACCOUNT MANAGER ACCOUNT MANAGER DW ACCOUNTS AKL DIANNA VEHICLES AKL…" at bounding box center [784, 187] width 457 height 33
select select "81"
click at [555, 171] on select "Select Role ACCOUNT MANAGER ACCOUNT MANAGER DW ACCOUNTS AKL DIANNA VEHICLES AKL…" at bounding box center [784, 187] width 457 height 33
click at [976, 651] on span "Add Role" at bounding box center [971, 649] width 62 height 20
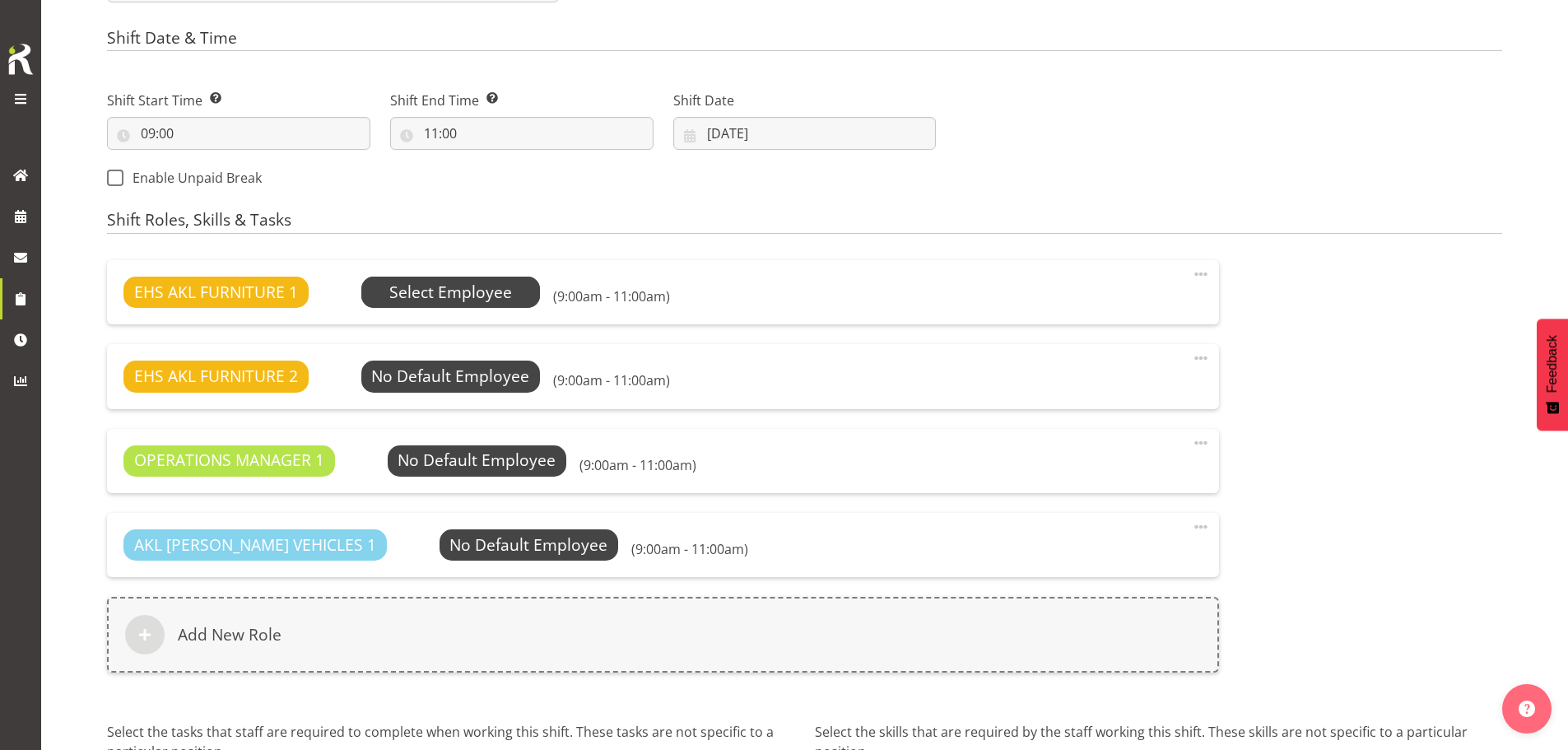
click at [429, 294] on span "Select Employee" at bounding box center [451, 292] width 122 height 24
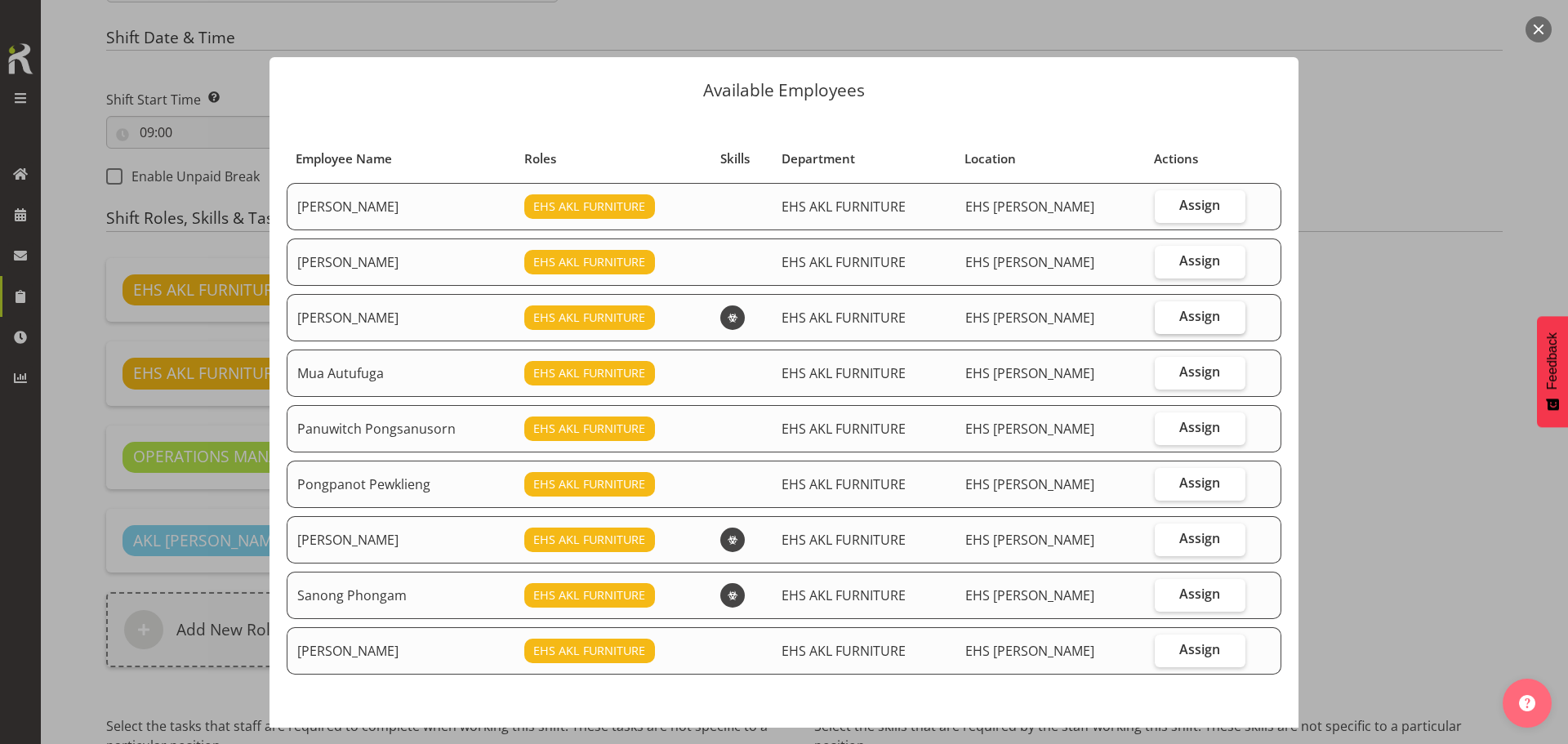
click at [1206, 323] on label "Assign" at bounding box center [1199, 317] width 91 height 33
click at [1166, 322] on input "Assign" at bounding box center [1159, 316] width 10 height 10
checkbox input "true"
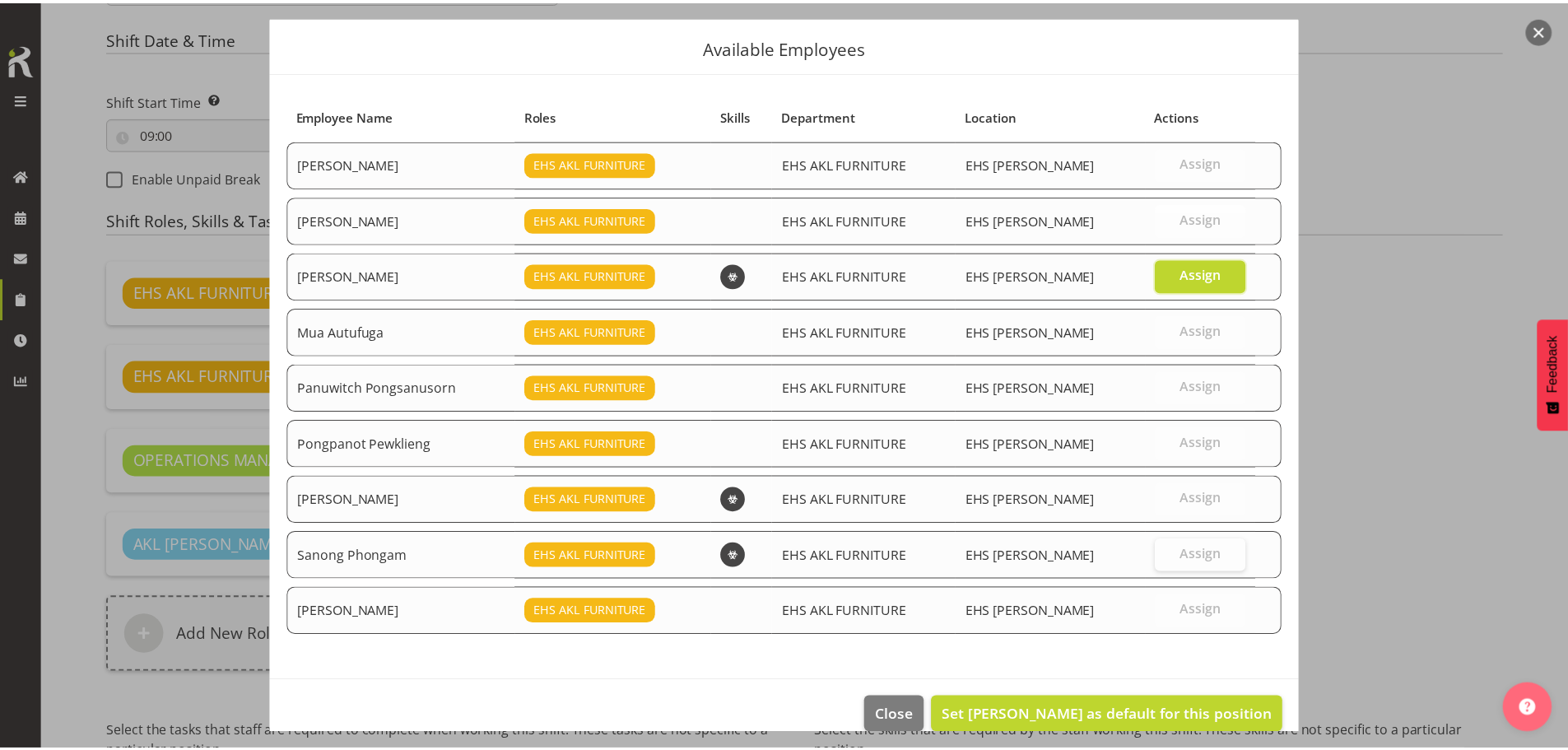
scroll to position [69, 0]
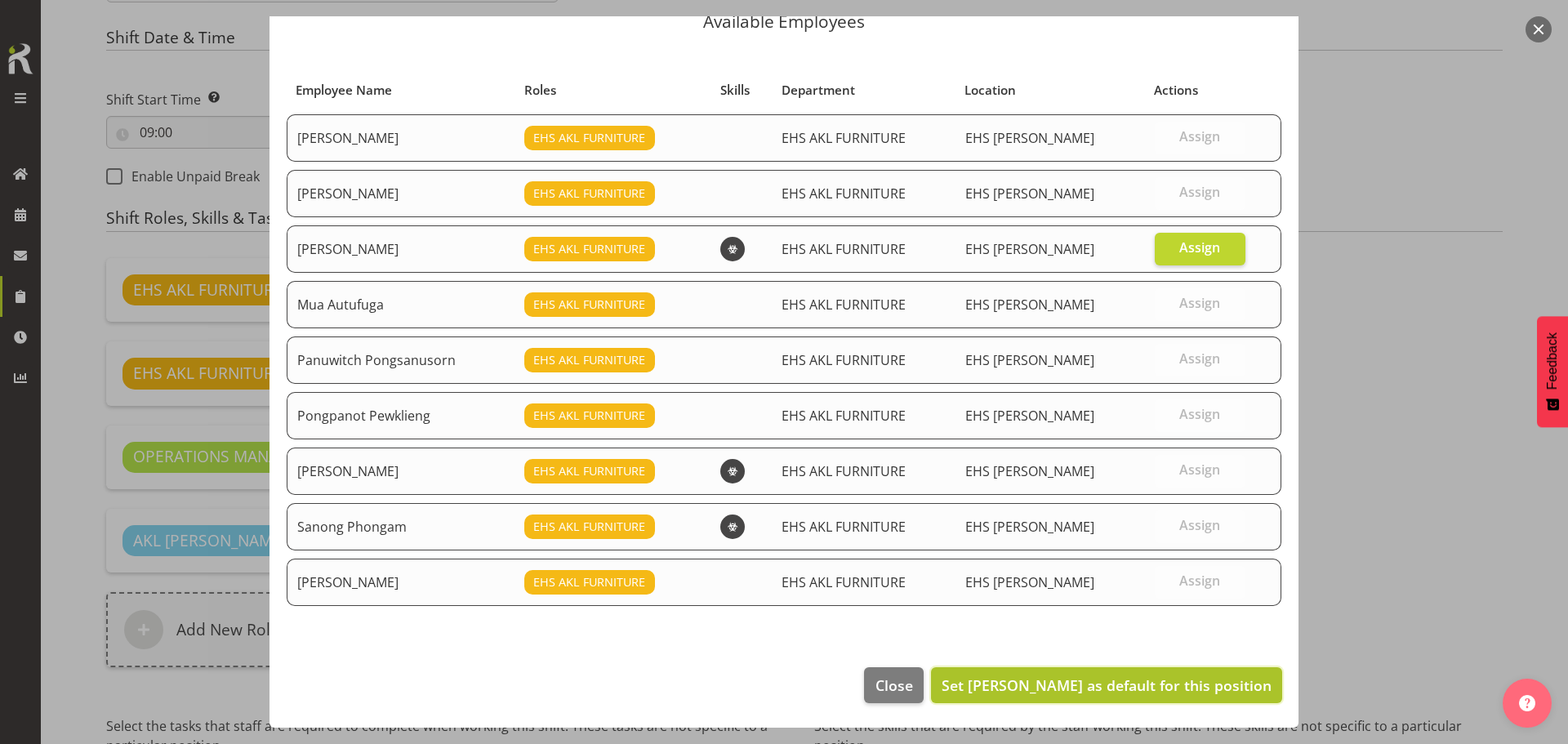
click at [1137, 696] on button "Set Michael Vaimauga as default for this position" at bounding box center [1106, 685] width 351 height 35
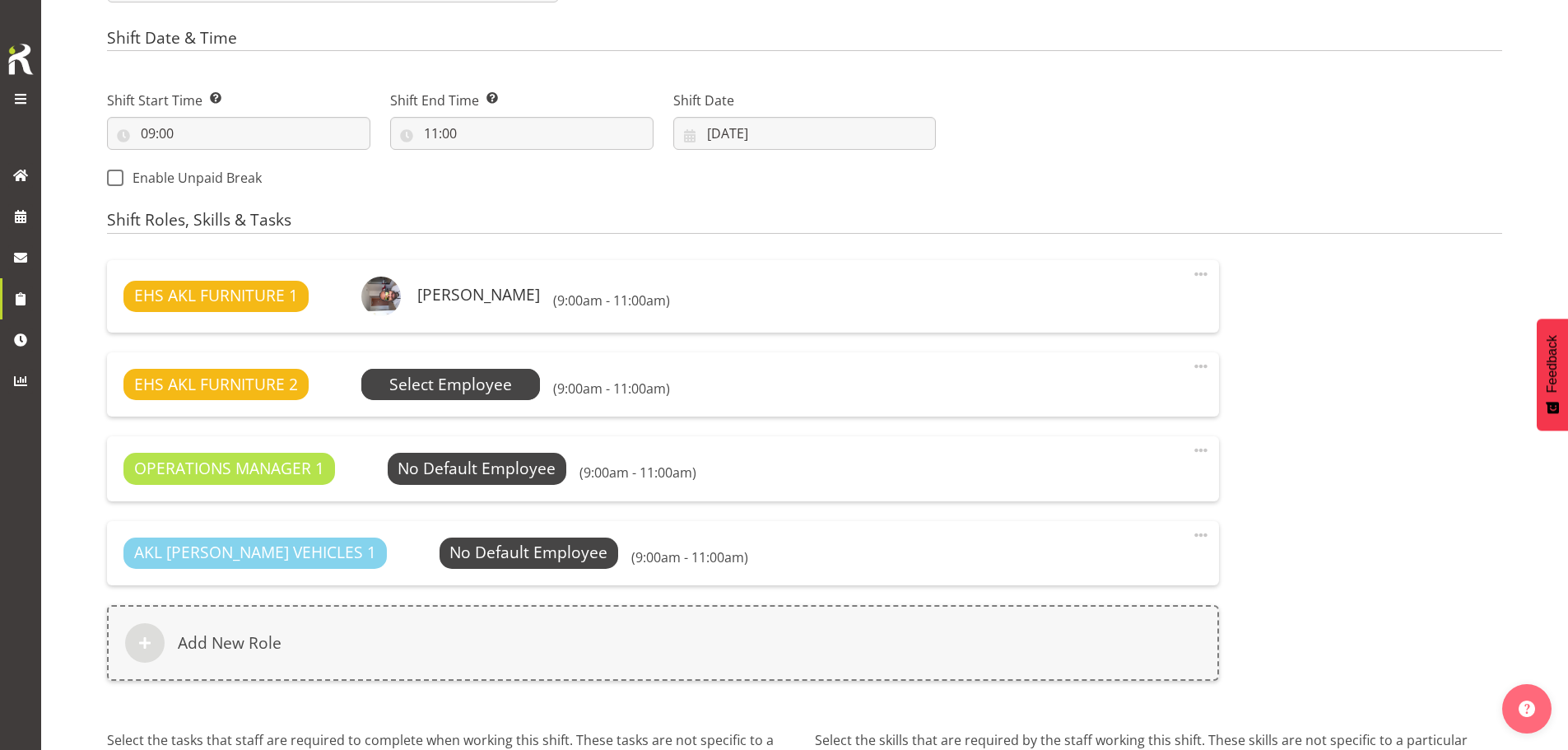
click at [493, 392] on span "Select Employee" at bounding box center [451, 384] width 122 height 24
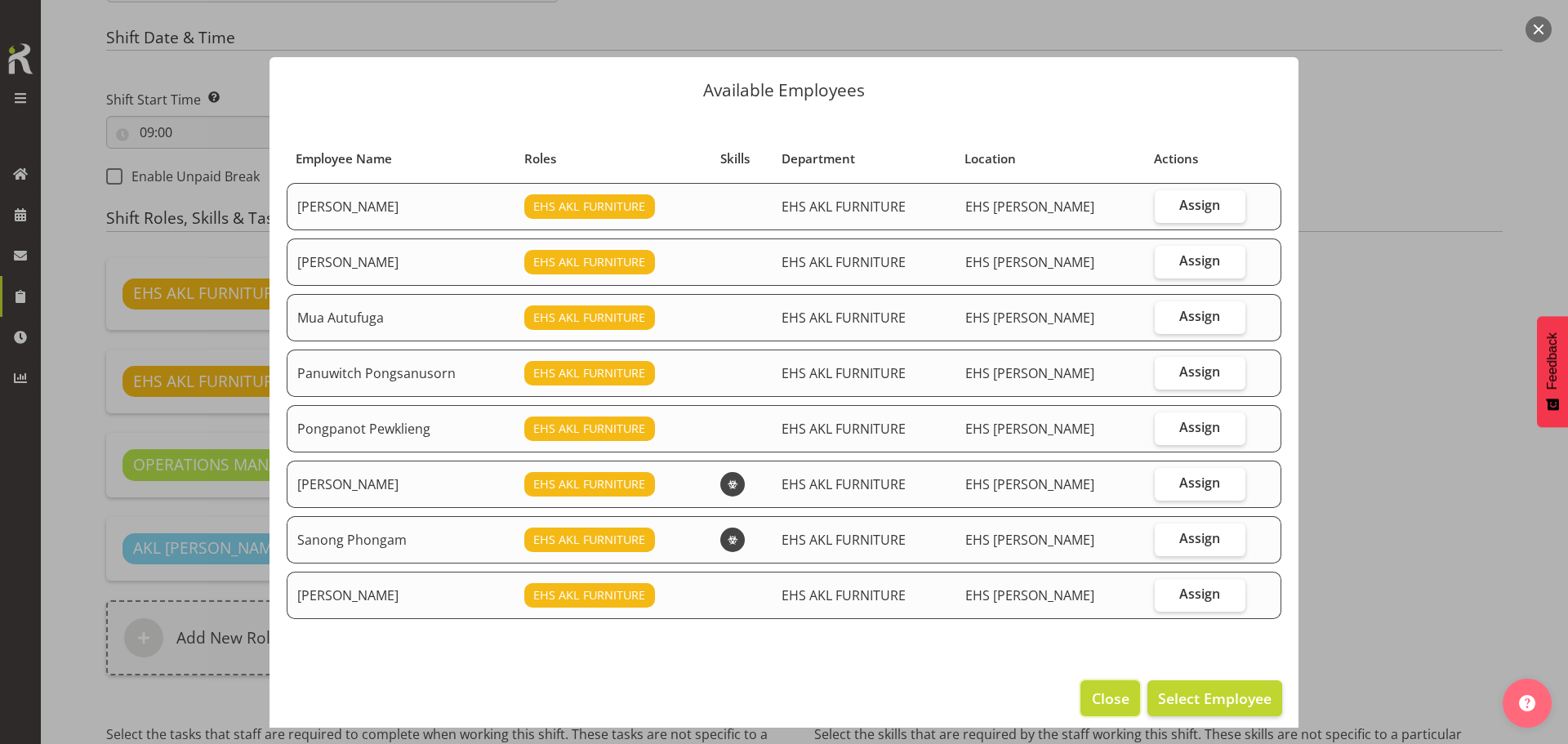
click at [1099, 689] on span "Close" at bounding box center [1111, 698] width 37 height 21
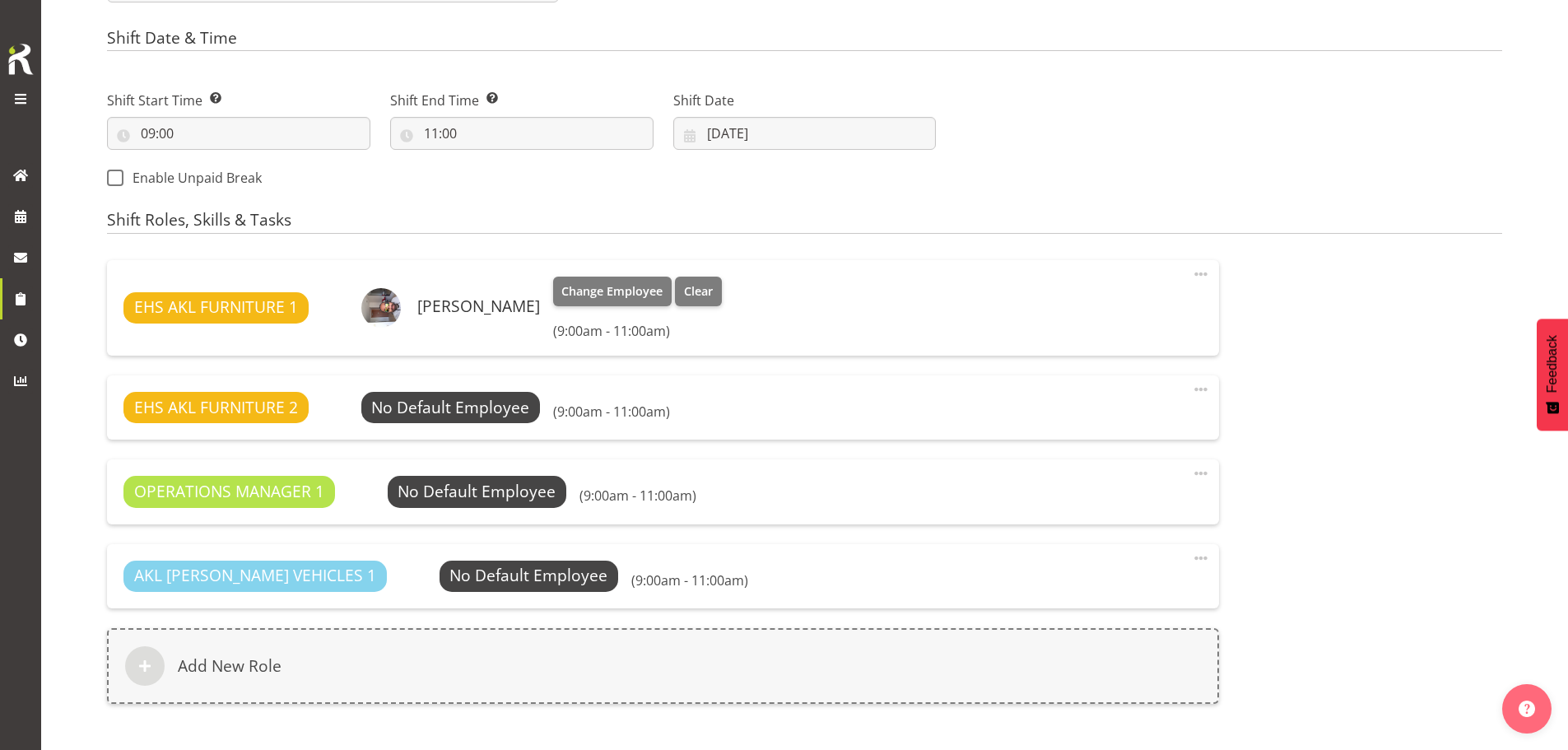
click at [486, 306] on h6 "Michael Vaimauga" at bounding box center [479, 306] width 122 height 18
click at [606, 289] on span "Change Employee" at bounding box center [612, 291] width 102 height 18
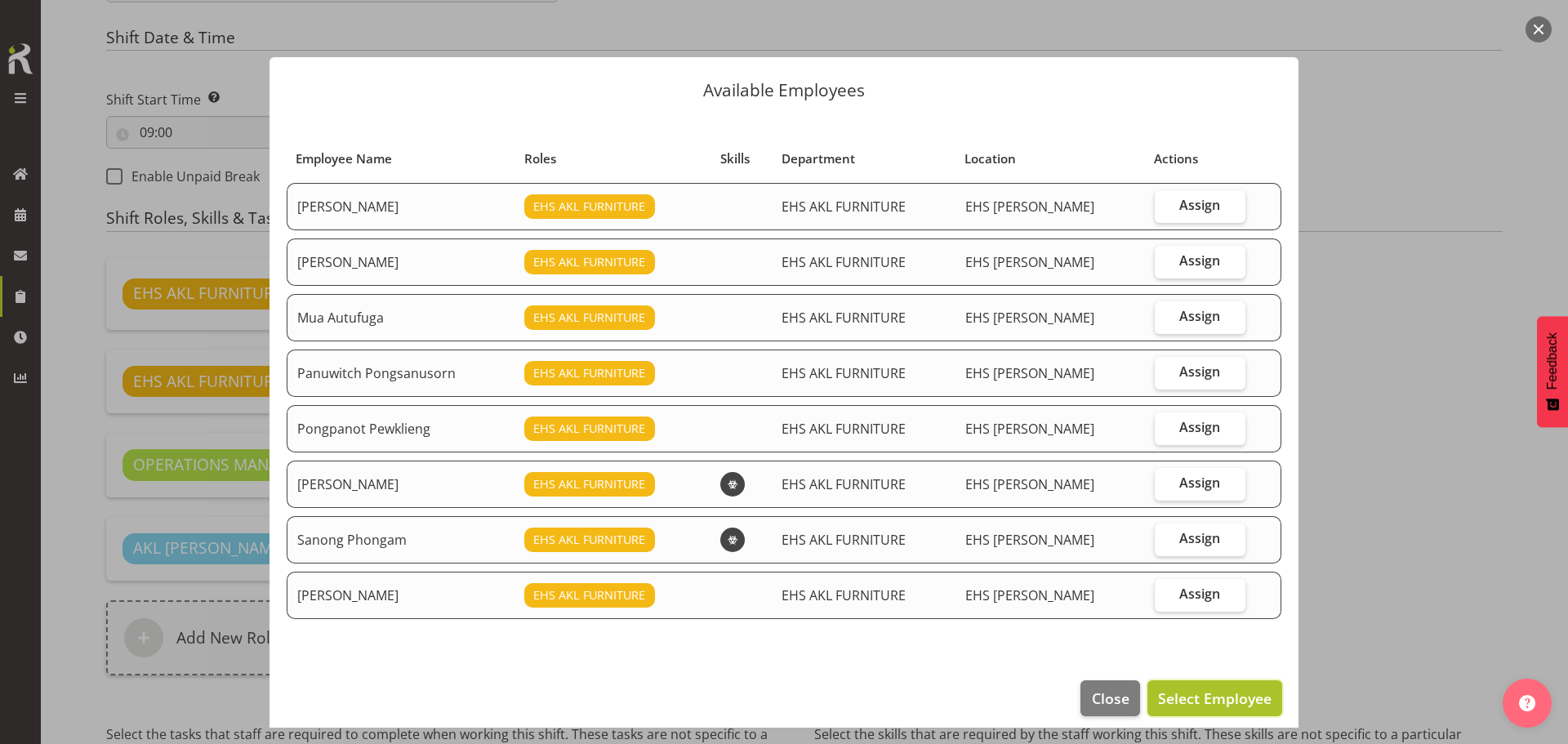
click at [1215, 696] on span "Select Employee" at bounding box center [1215, 698] width 114 height 20
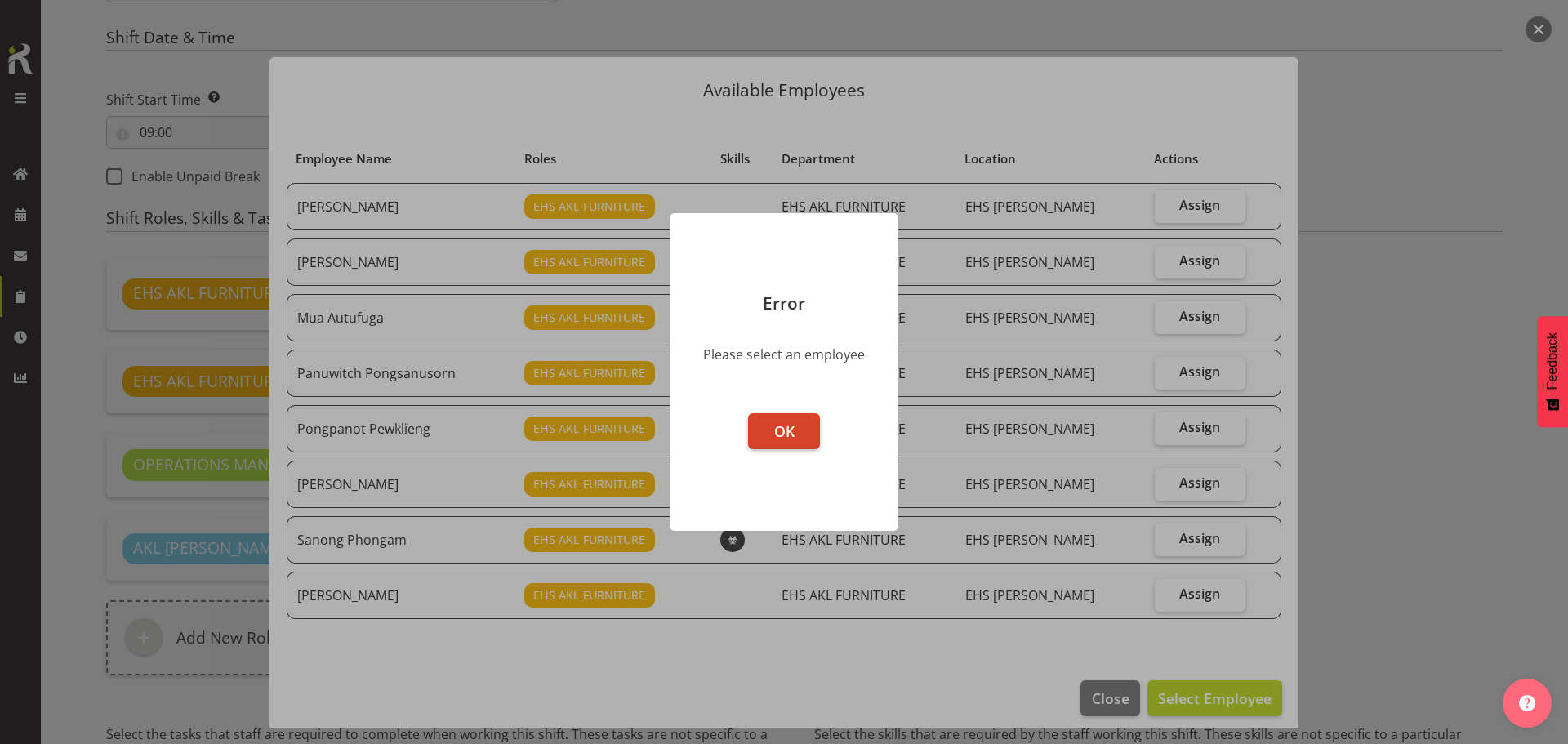
click at [816, 435] on button "OK" at bounding box center [783, 431] width 72 height 35
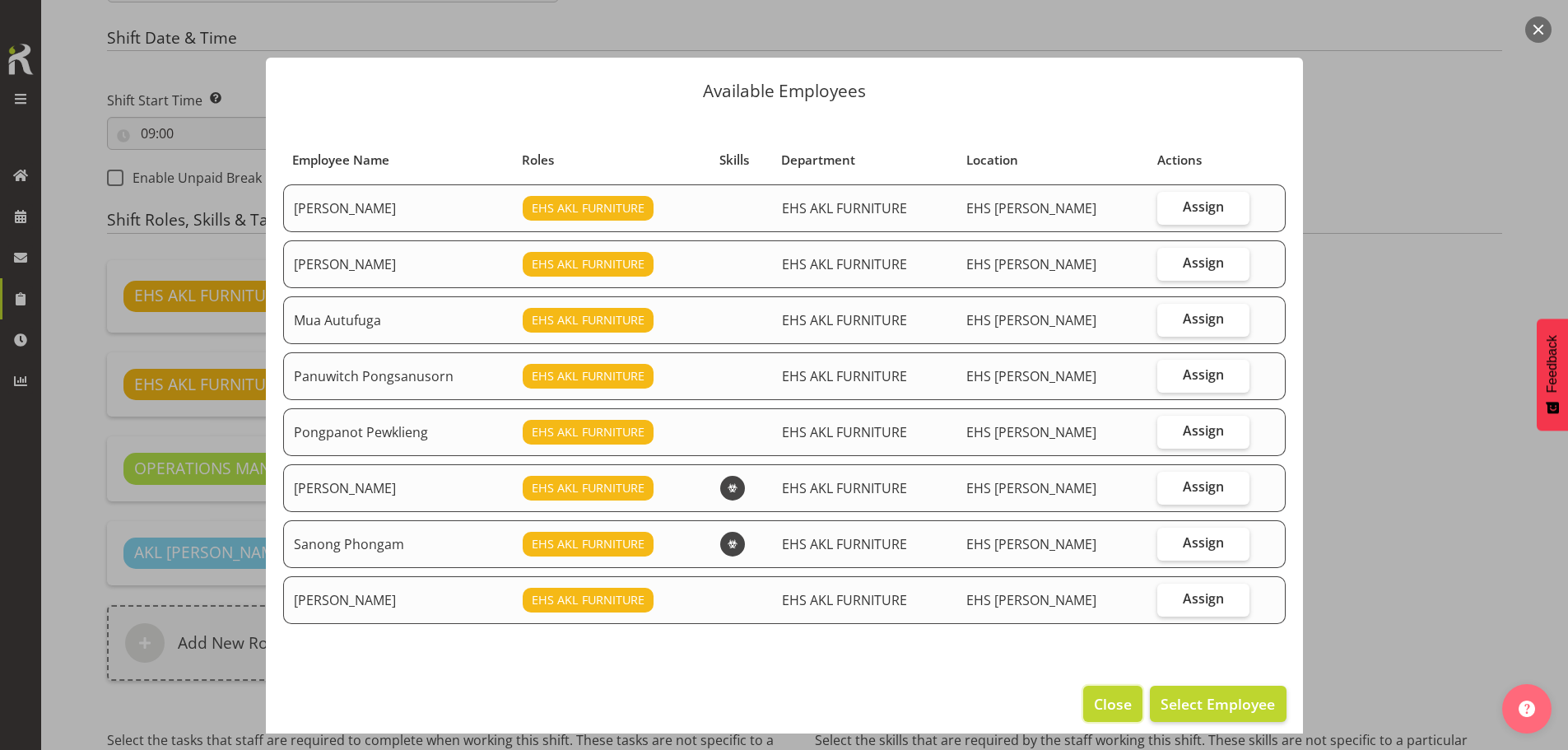
click at [1109, 705] on span "Close" at bounding box center [1113, 704] width 38 height 22
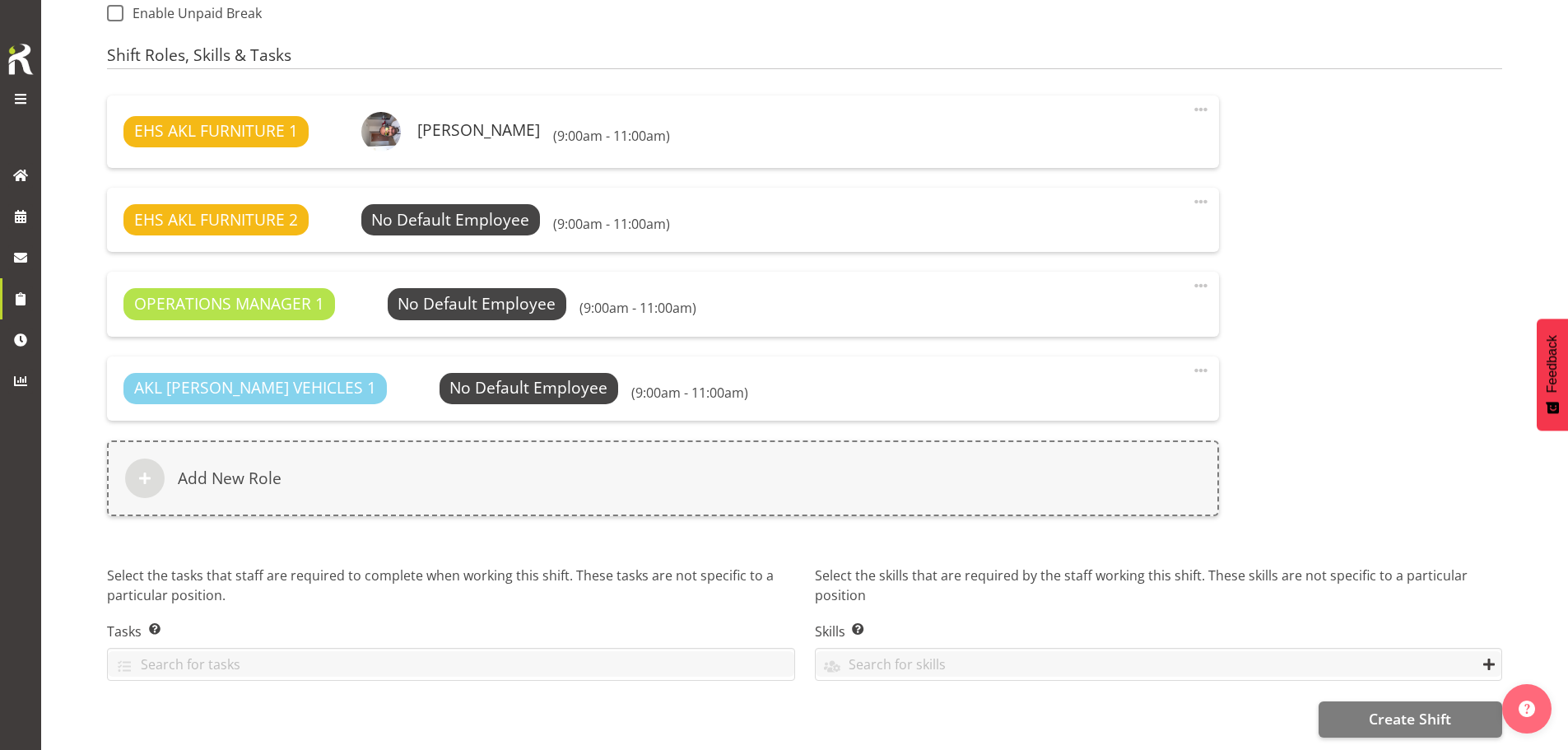
scroll to position [1019, 0]
click at [1372, 719] on button "Create Shift" at bounding box center [1410, 719] width 183 height 36
